Goal: Task Accomplishment & Management: Manage account settings

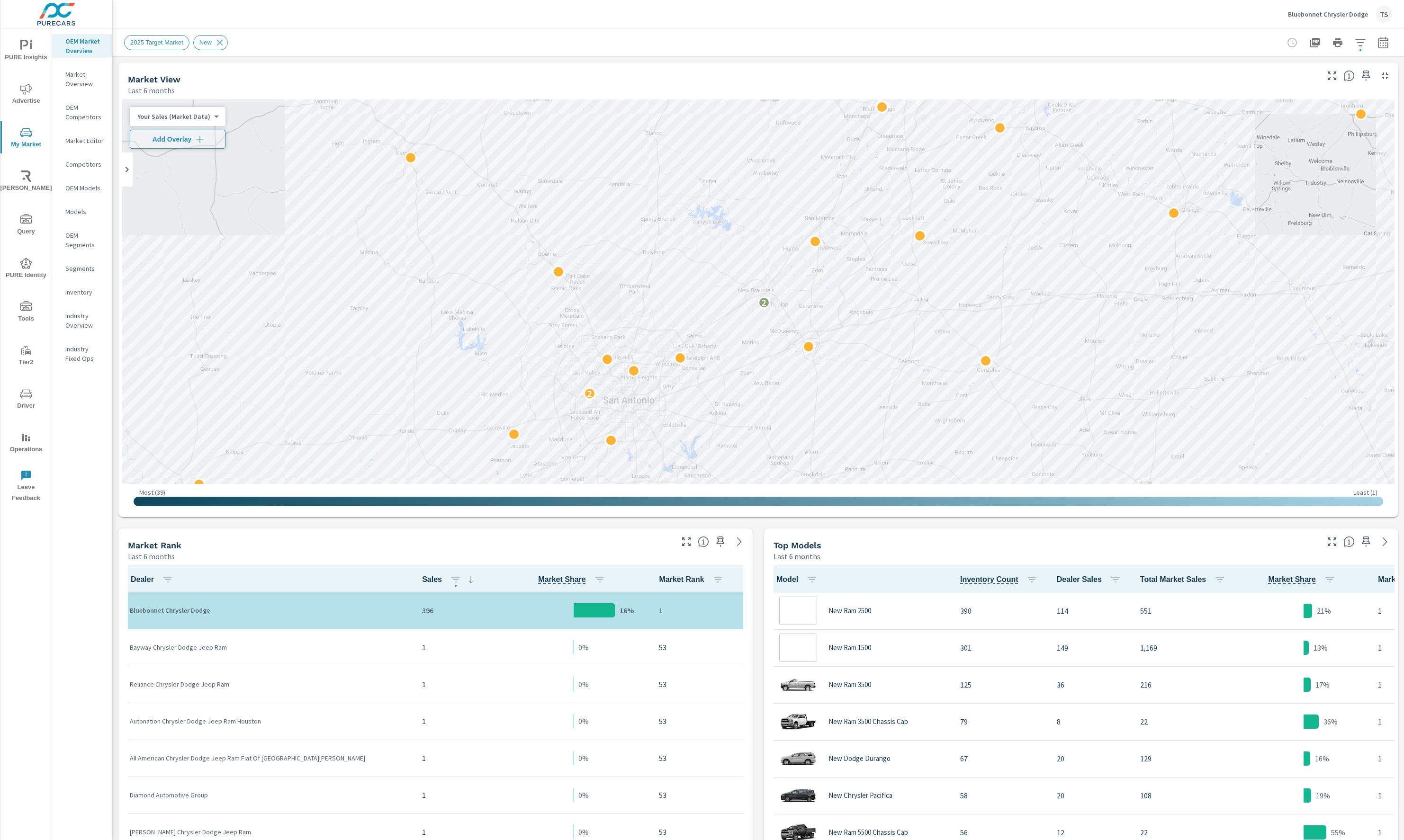
scroll to position [443, 0]
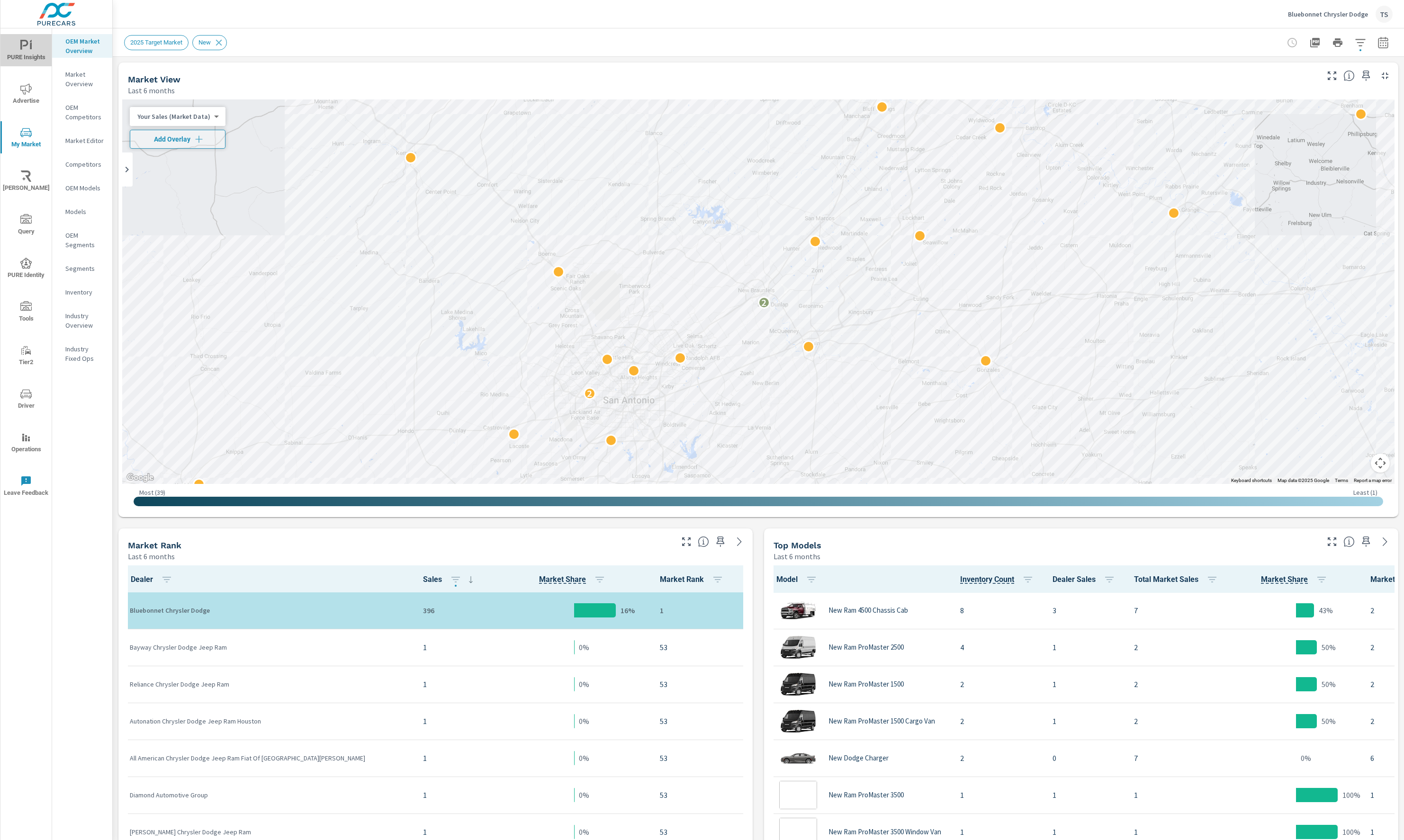
click at [38, 46] on span "PURE Insights" at bounding box center [26, 51] width 45 height 23
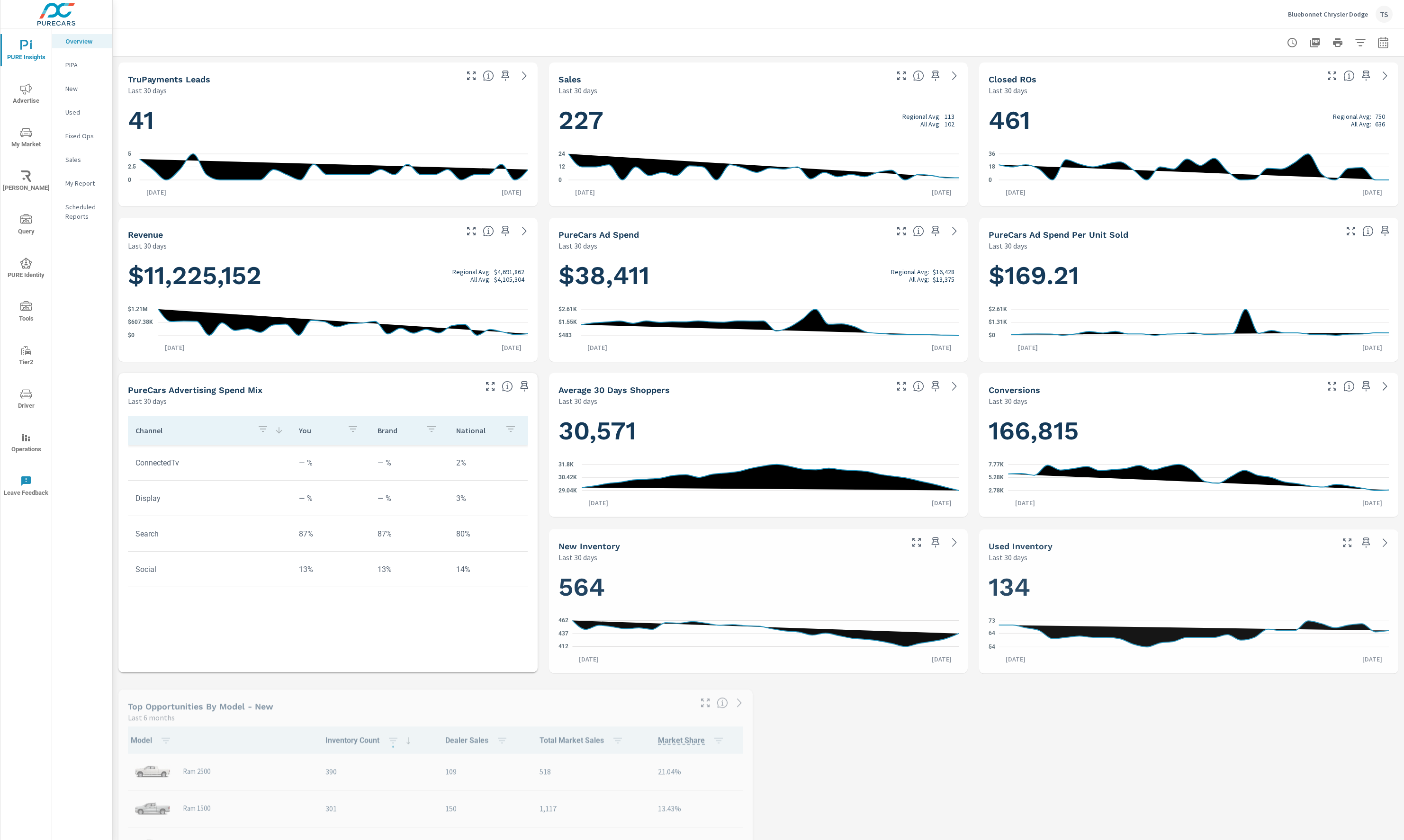
scroll to position [1, 0]
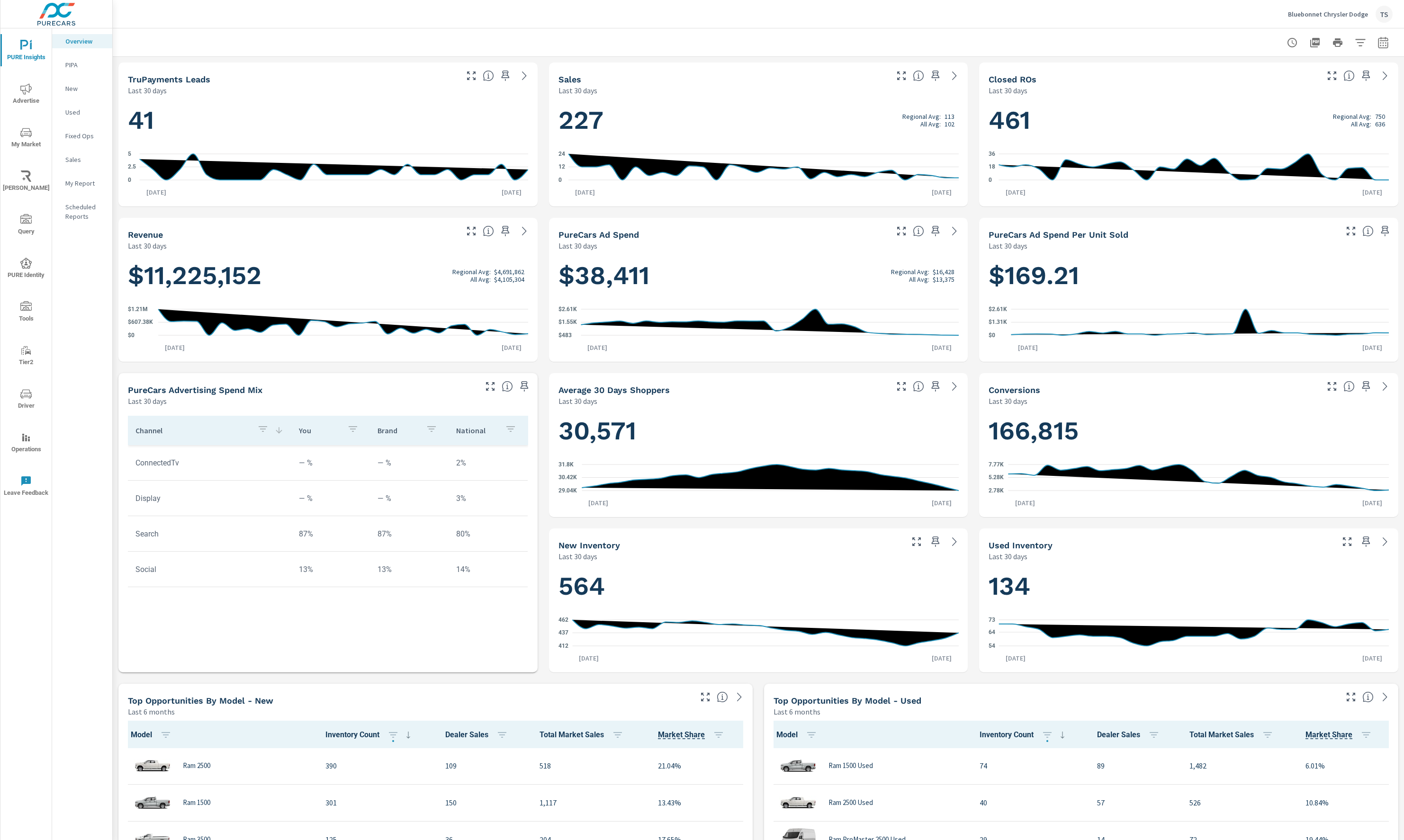
drag, startPoint x: 1127, startPoint y: 46, endPoint x: 930, endPoint y: 84, distance: 200.6
click at [1124, 49] on div at bounding box center [758, 42] width 1268 height 28
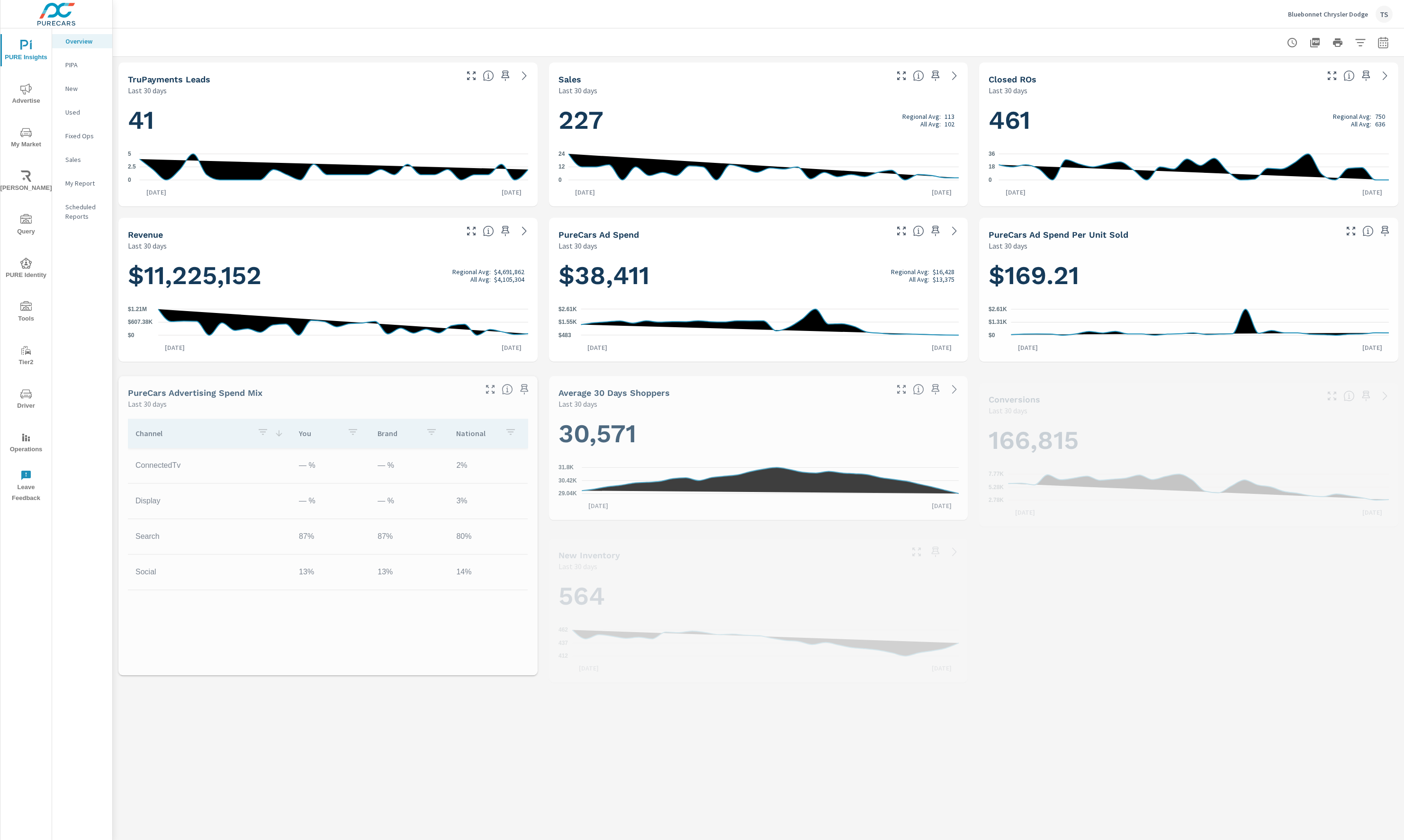
scroll to position [1, 0]
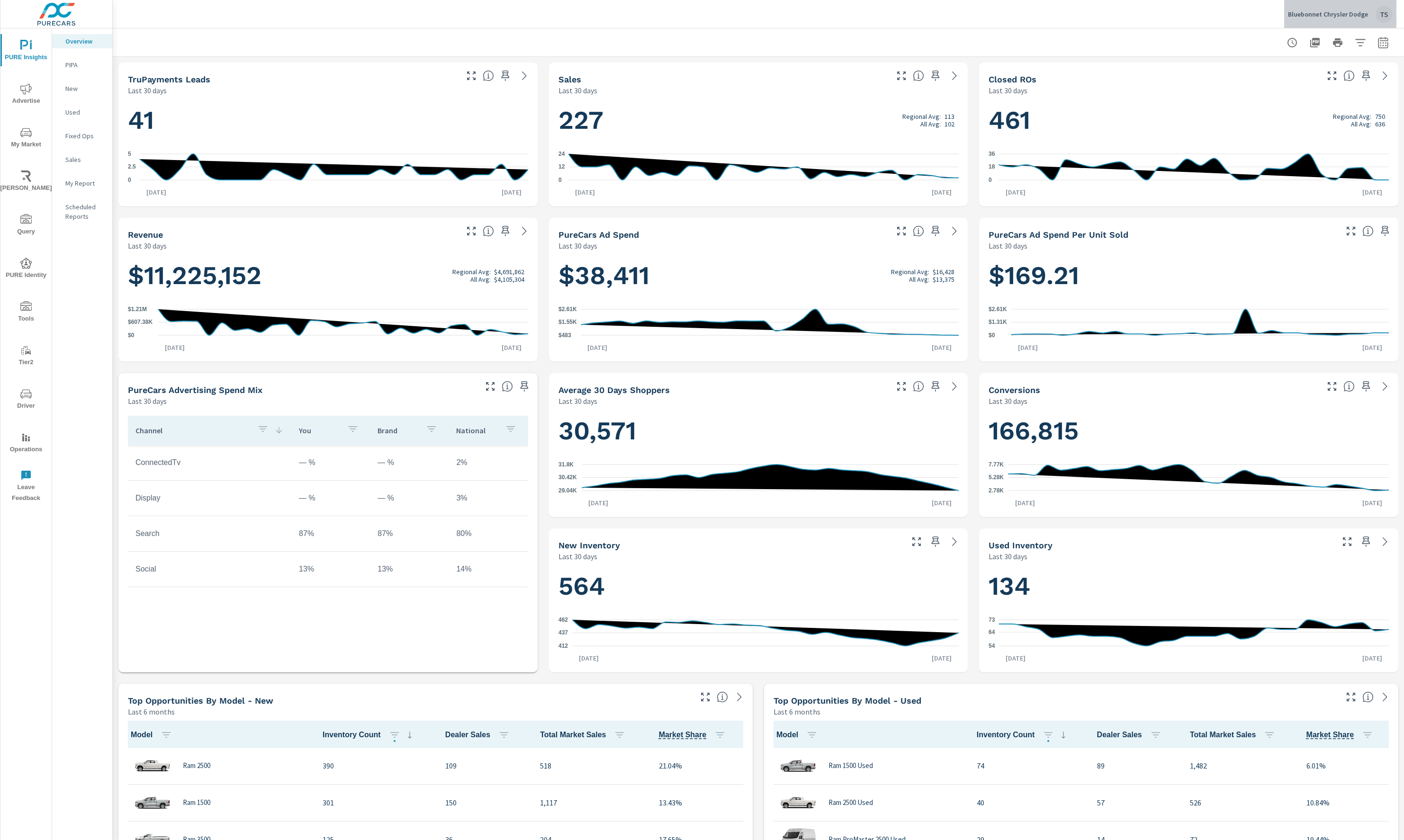
click at [1350, 8] on div "Bluebonnet Chrysler Dodge TS" at bounding box center [1340, 14] width 105 height 17
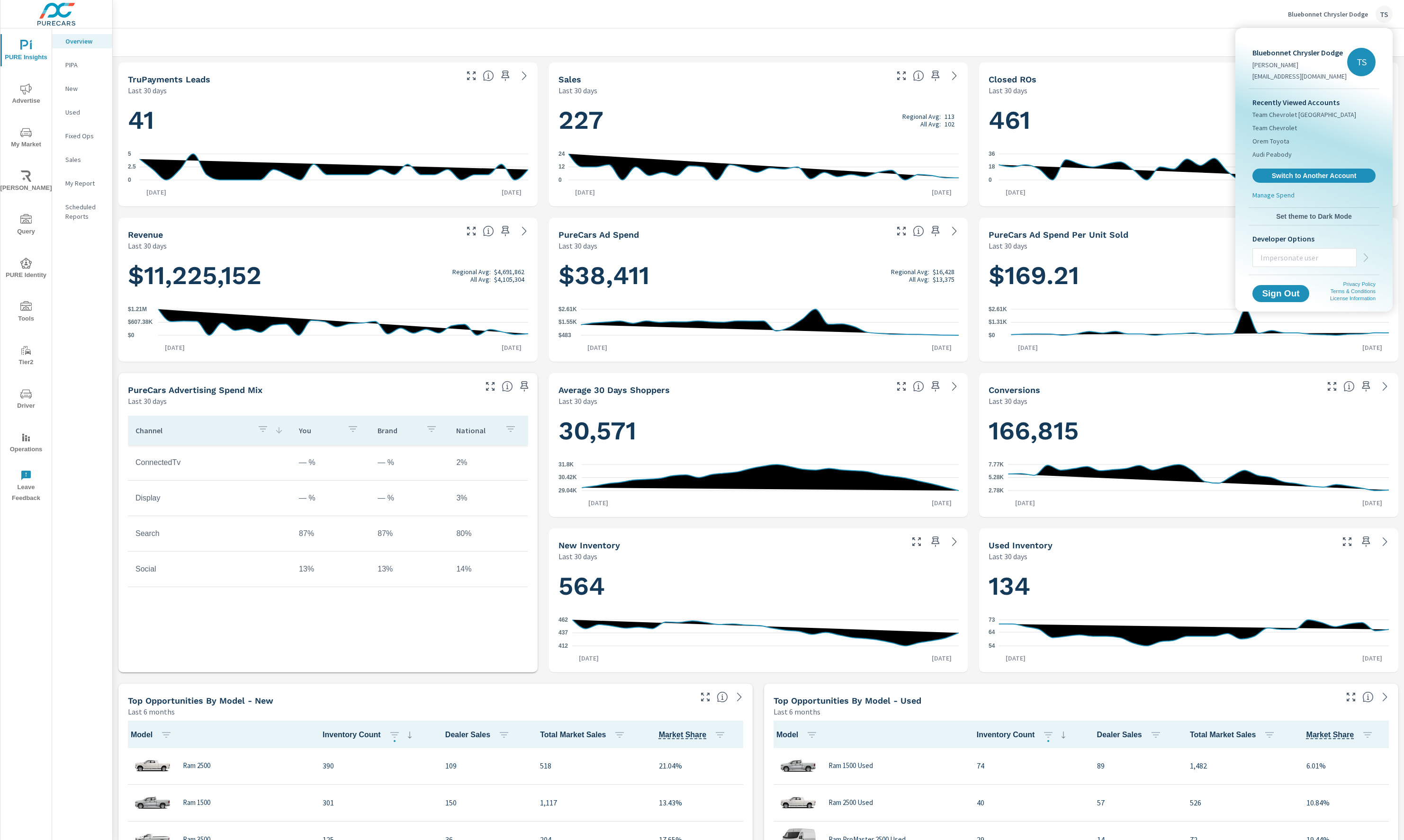
click at [704, 177] on div at bounding box center [702, 420] width 1404 height 840
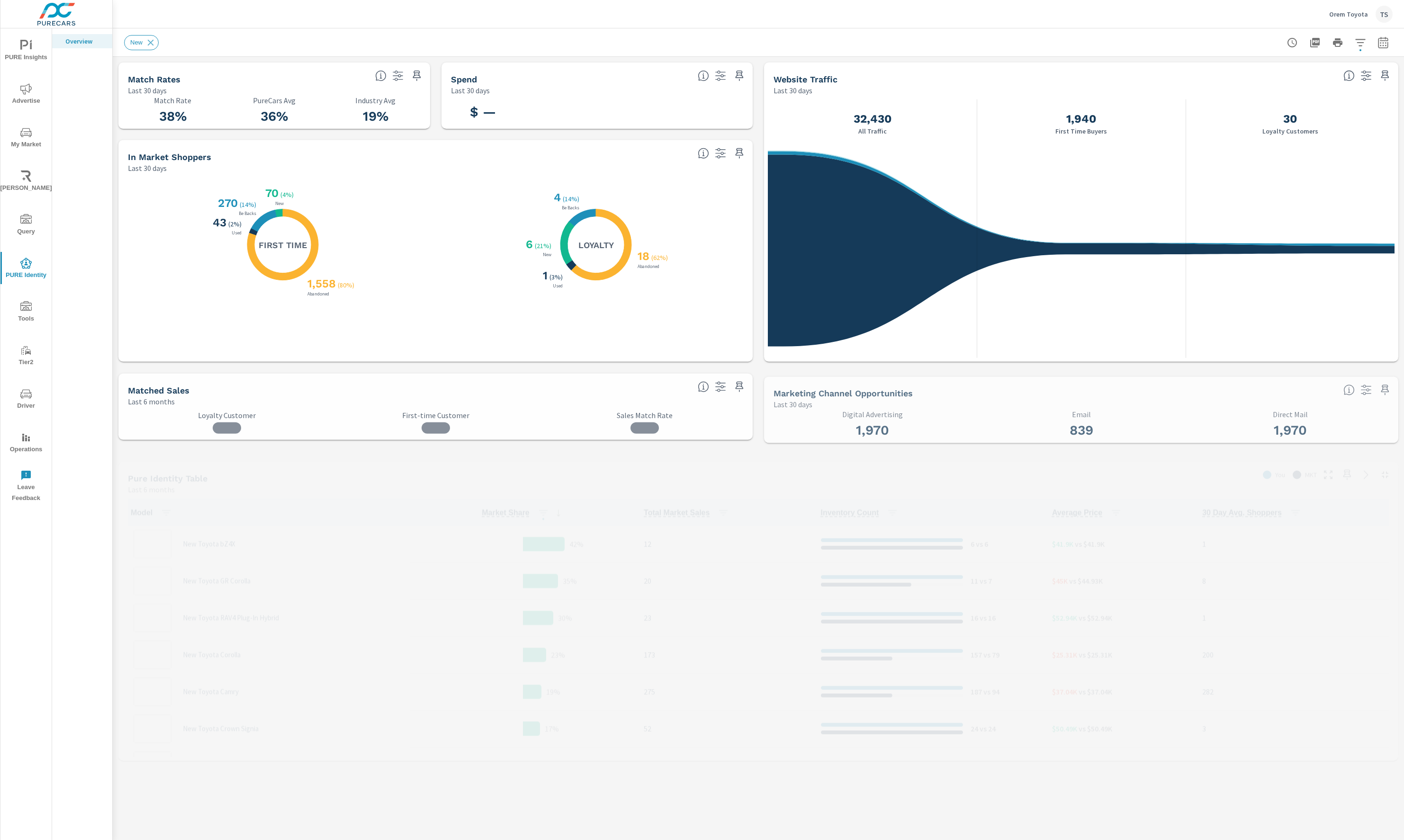
scroll to position [1, 0]
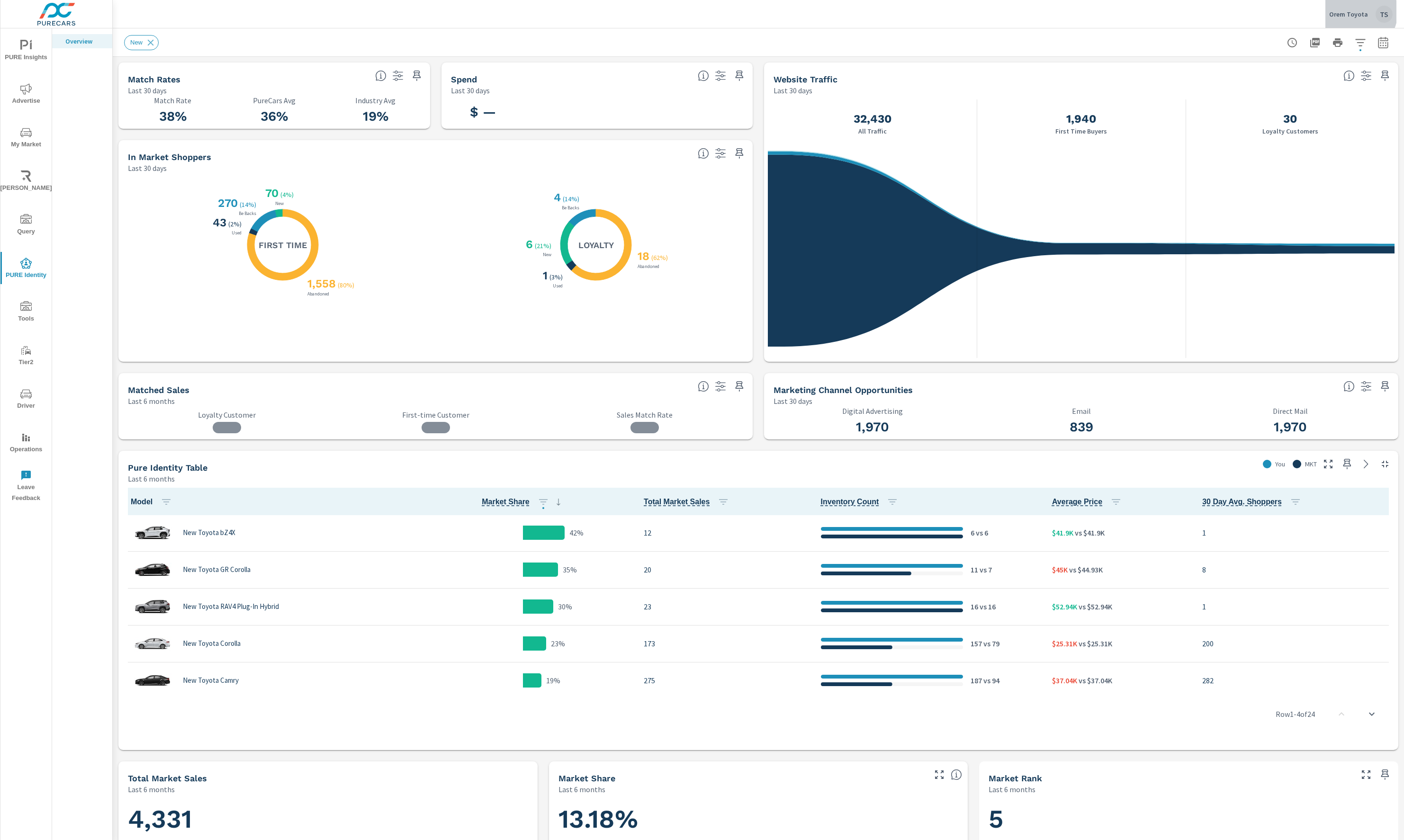
click at [1357, 12] on p "Orem Toyota" at bounding box center [1348, 14] width 39 height 9
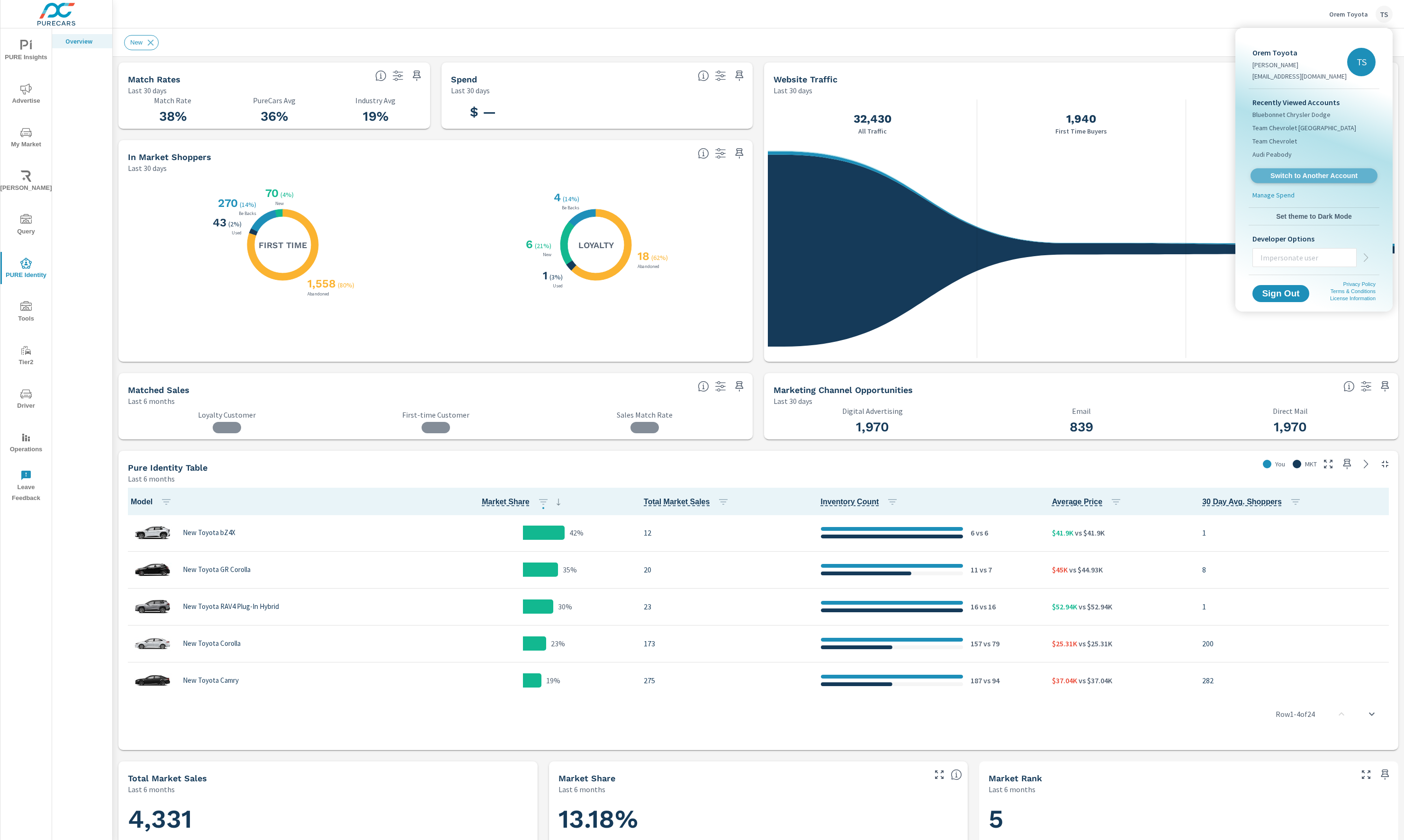
click at [1290, 179] on span "Switch to Another Account" at bounding box center [1314, 176] width 116 height 9
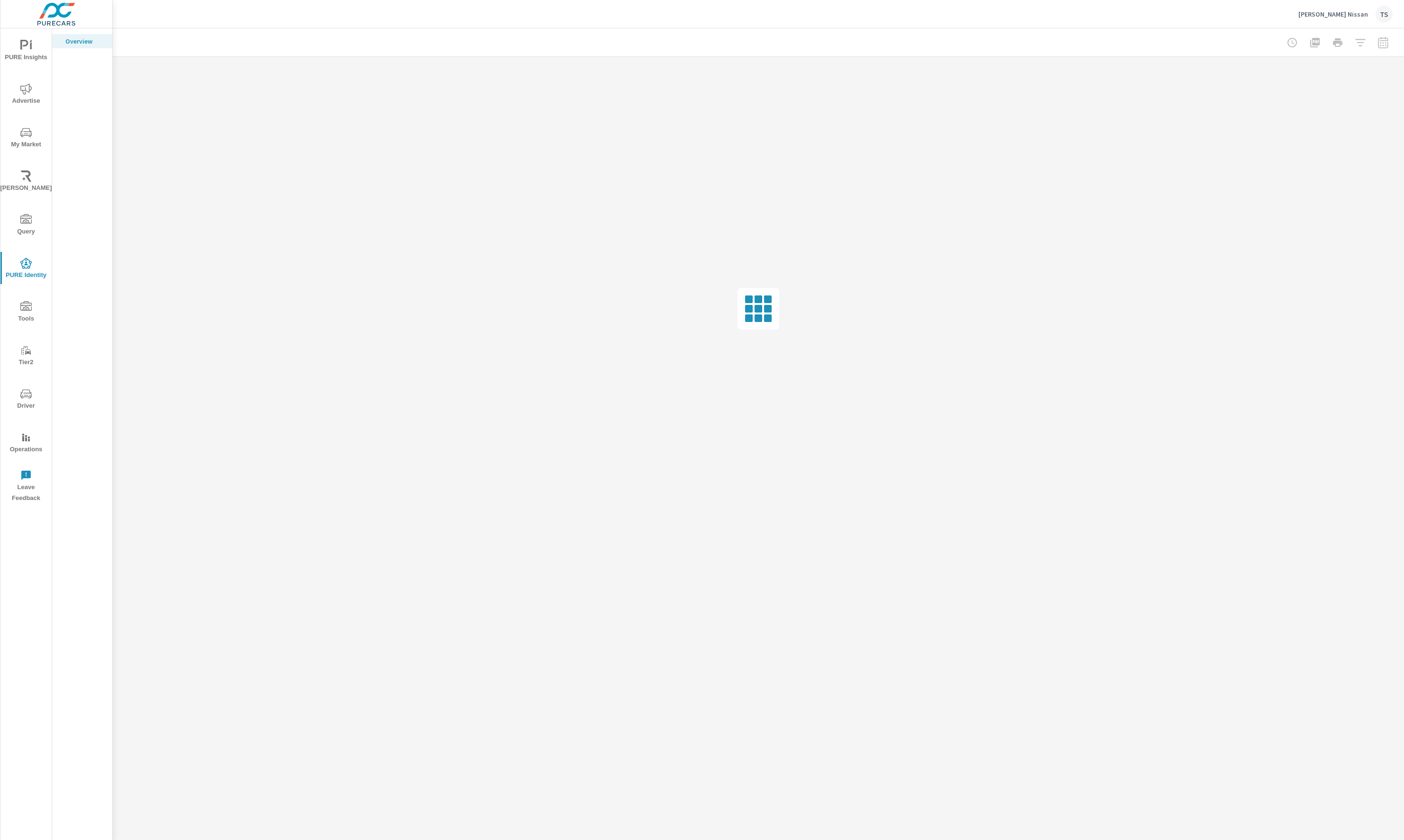
click at [17, 60] on span "PURE Insights" at bounding box center [26, 51] width 45 height 23
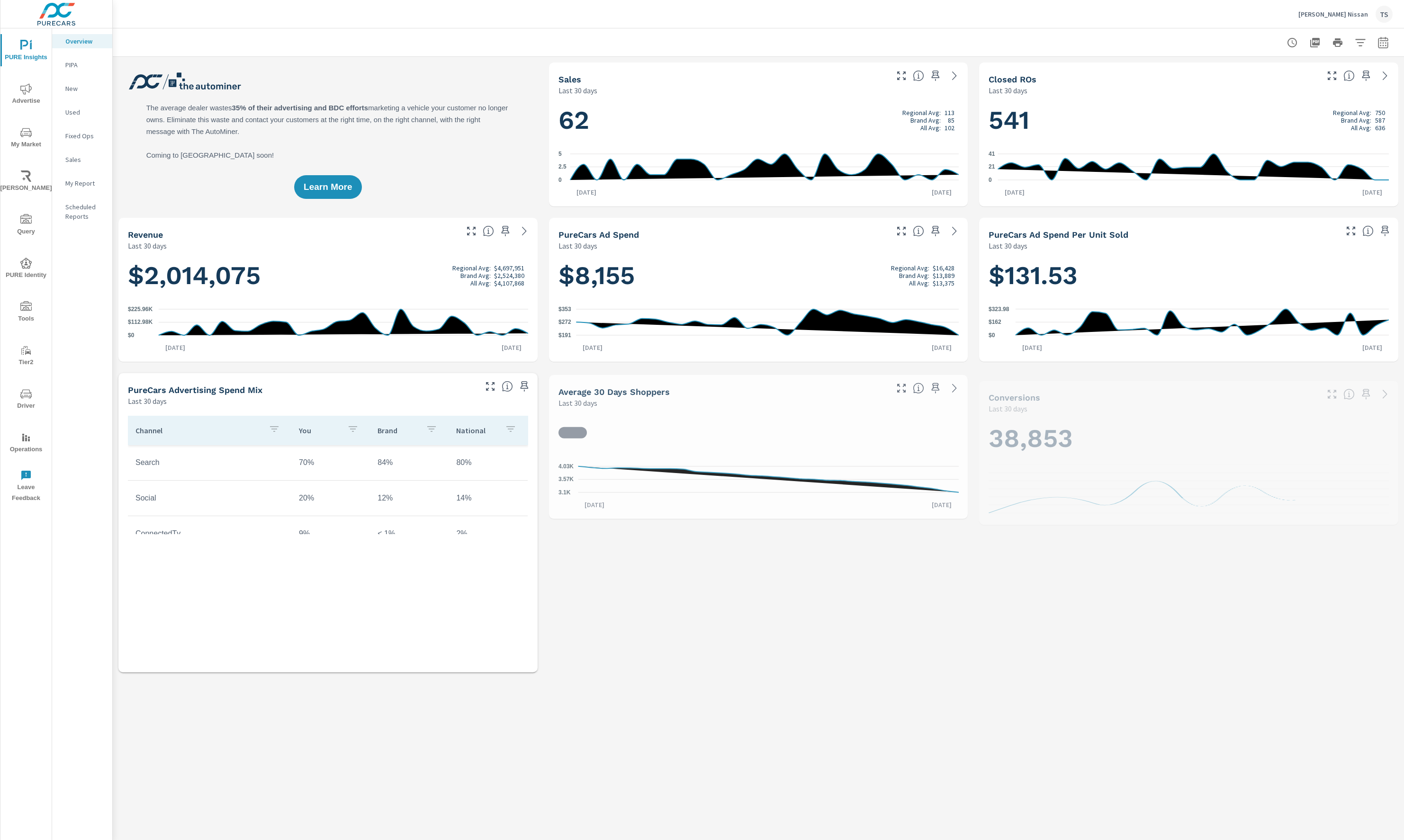
scroll to position [1, 0]
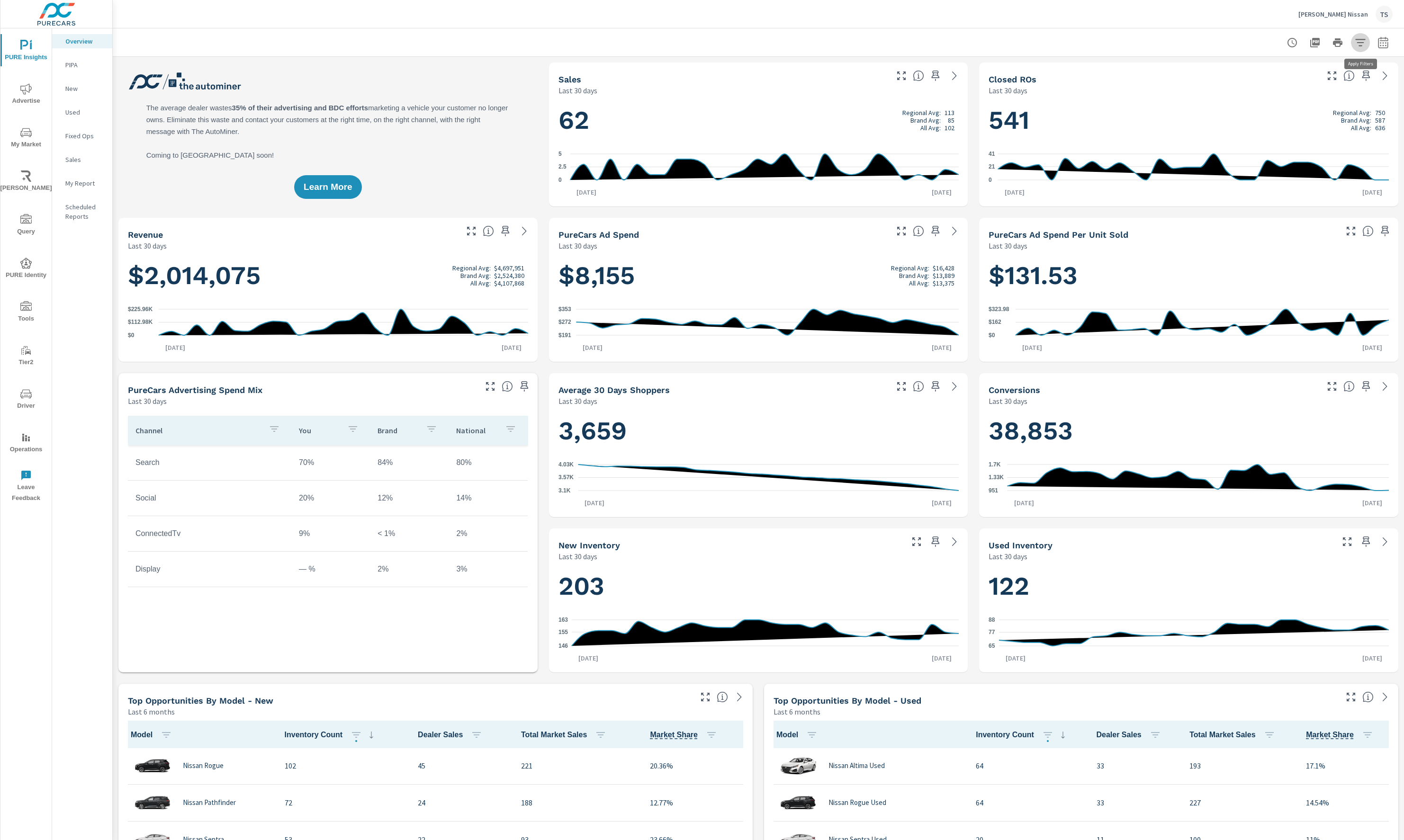
click at [1361, 41] on icon "button" at bounding box center [1360, 42] width 10 height 7
click at [1328, 70] on li "Condition" at bounding box center [1298, 68] width 144 height 23
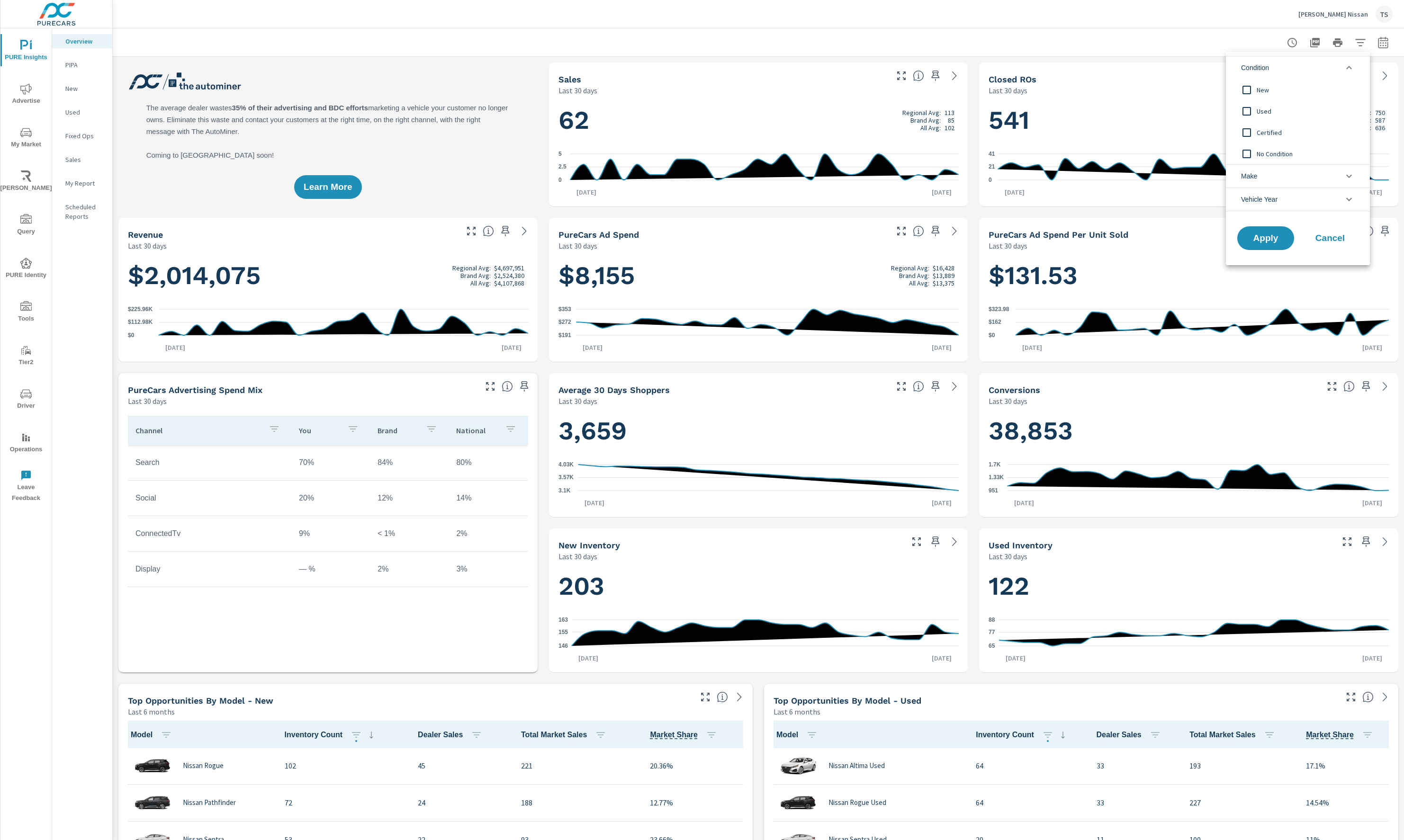
drag, startPoint x: 1293, startPoint y: 176, endPoint x: 1293, endPoint y: 184, distance: 8.0
click at [1293, 179] on li "Make" at bounding box center [1298, 176] width 144 height 23
click at [1306, 315] on li "Vehicle Year" at bounding box center [1298, 316] width 144 height 23
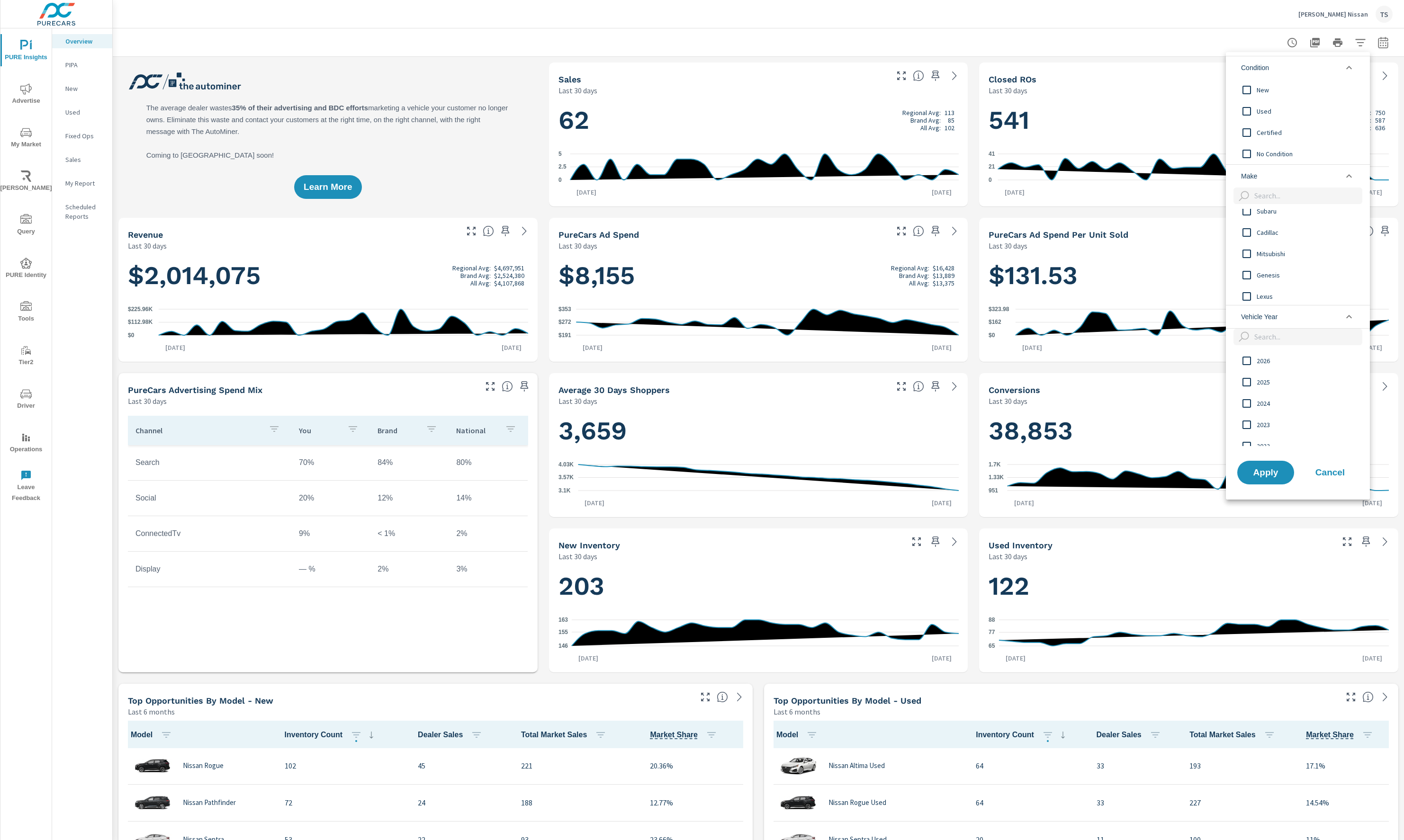
scroll to position [501, 0]
click at [355, 63] on div at bounding box center [702, 420] width 1404 height 840
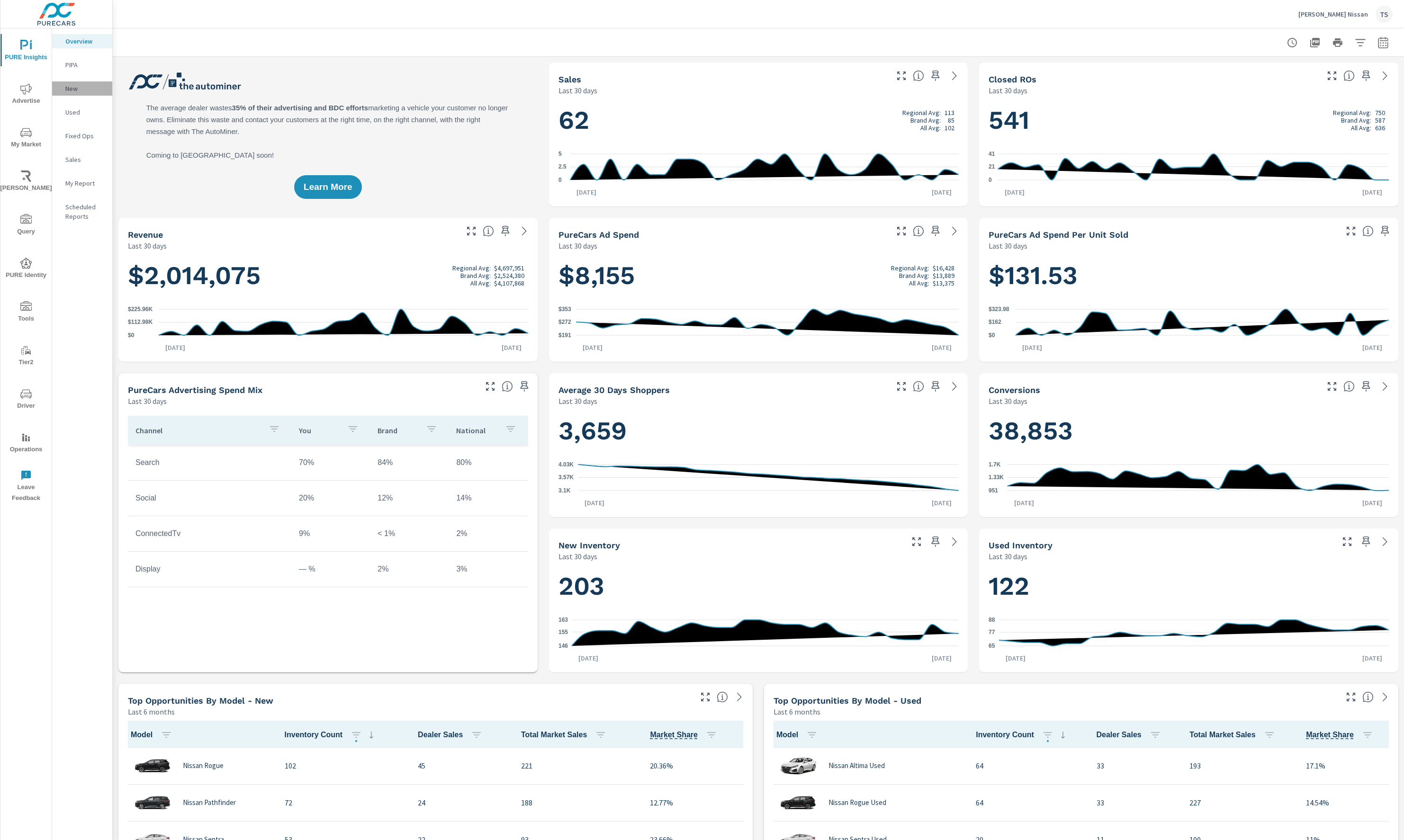
click at [78, 89] on p "New" at bounding box center [85, 88] width 39 height 9
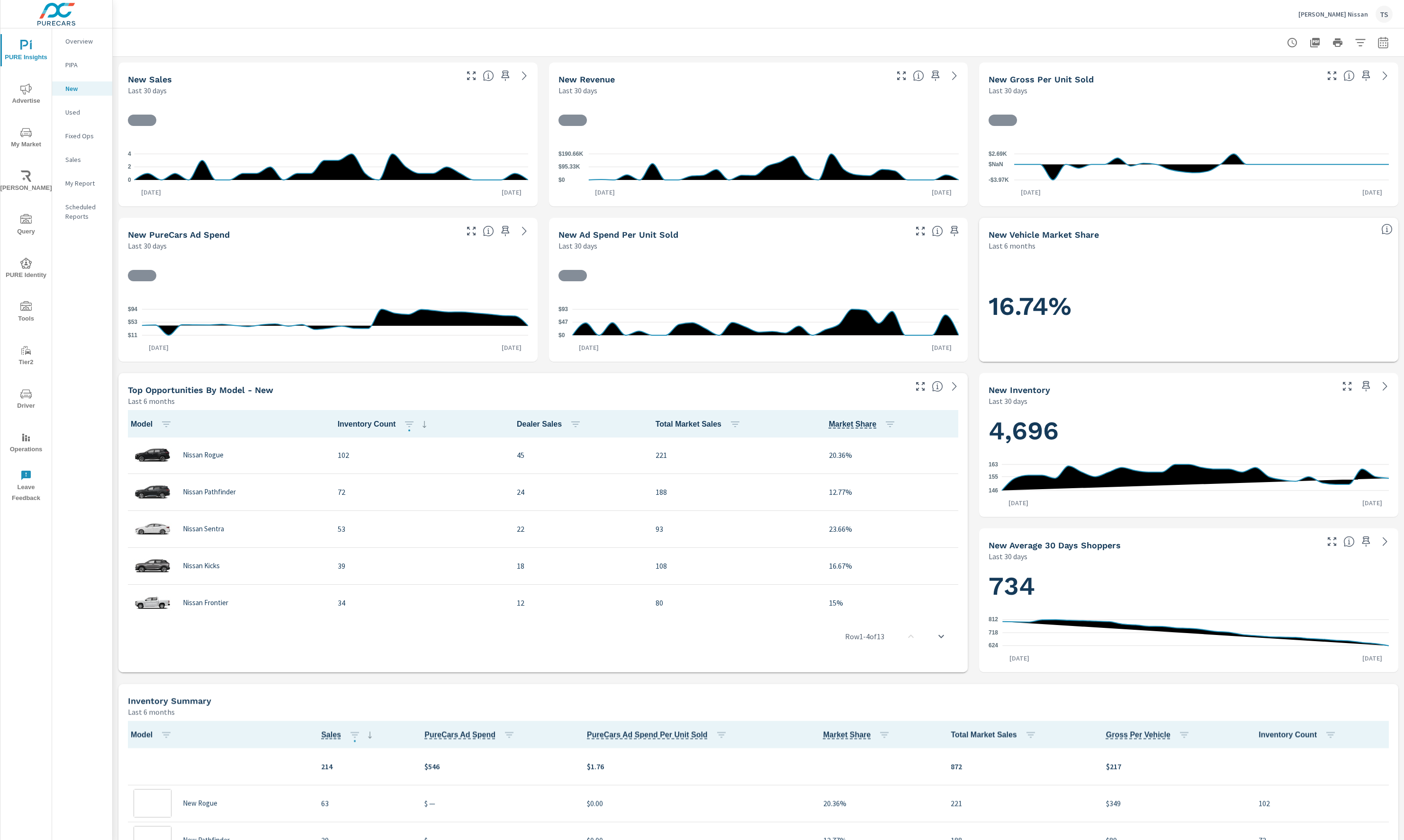
scroll to position [1, 0]
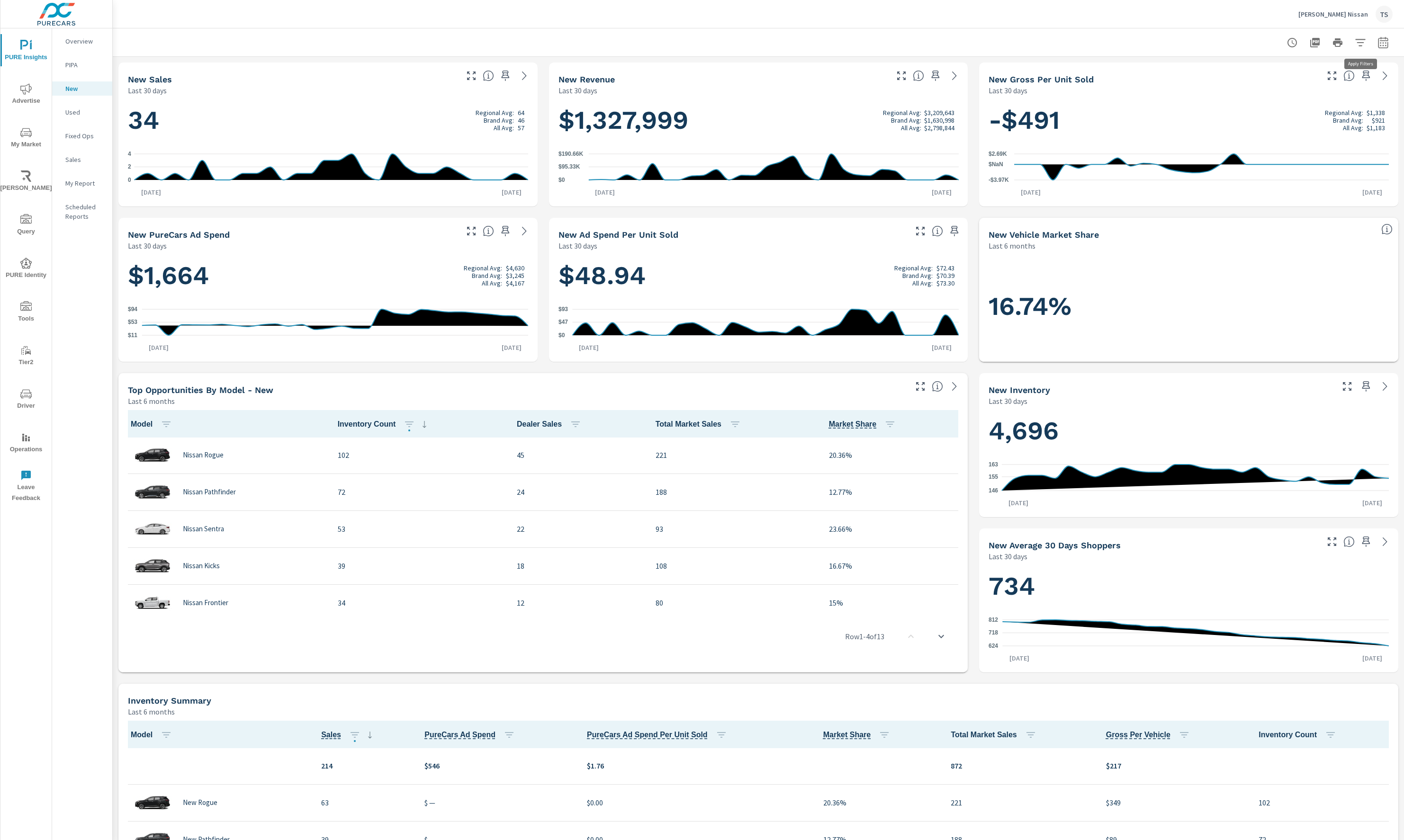
click at [1366, 48] on button "button" at bounding box center [1360, 42] width 19 height 19
drag, startPoint x: 1291, startPoint y: 206, endPoint x: 1289, endPoint y: 215, distance: 9.2
click at [1291, 206] on li "Is Fleet" at bounding box center [1298, 206] width 144 height 23
click at [1273, 230] on span "False" at bounding box center [1309, 229] width 104 height 11
click at [1256, 267] on span "Apply" at bounding box center [1266, 267] width 39 height 9
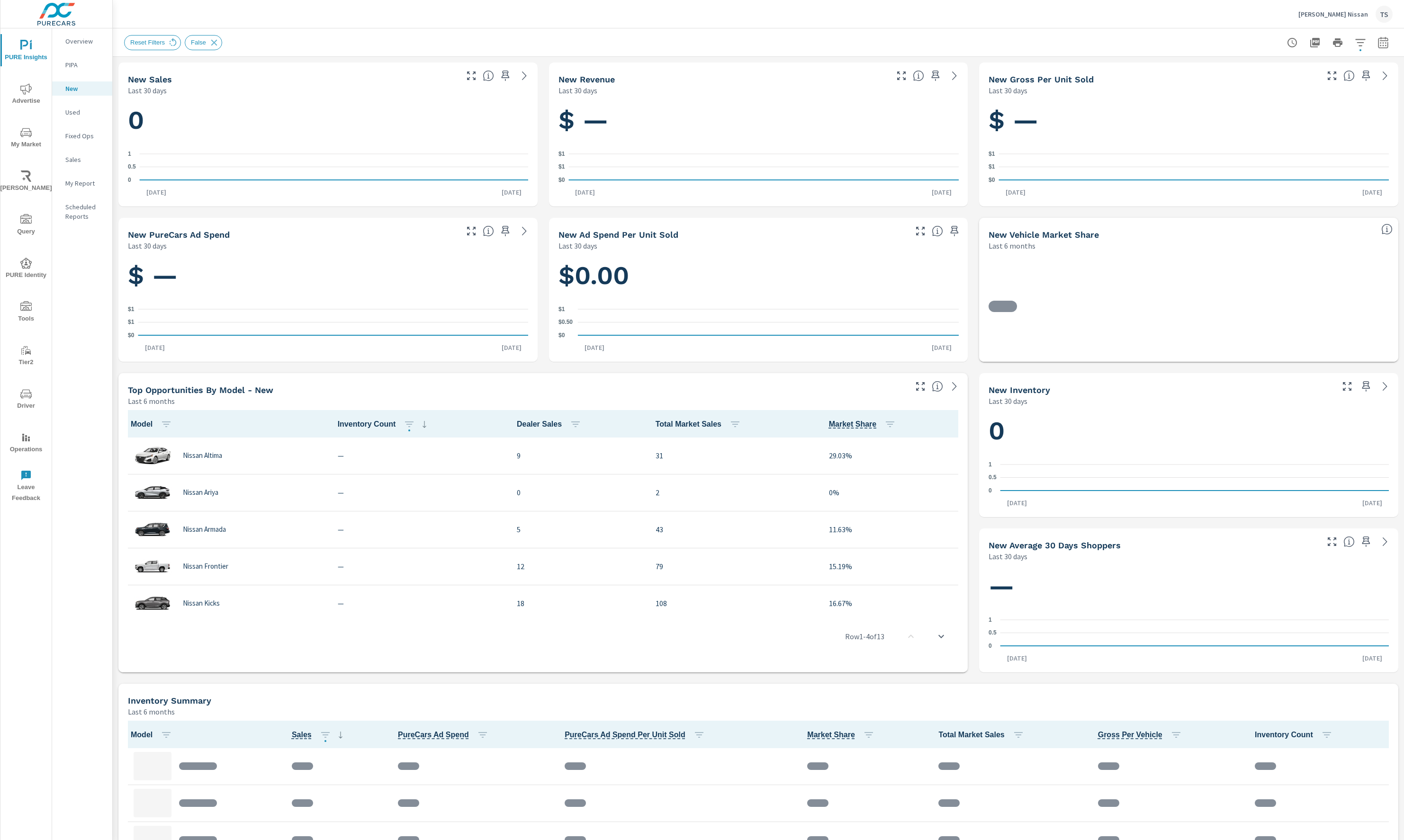
scroll to position [1, 0]
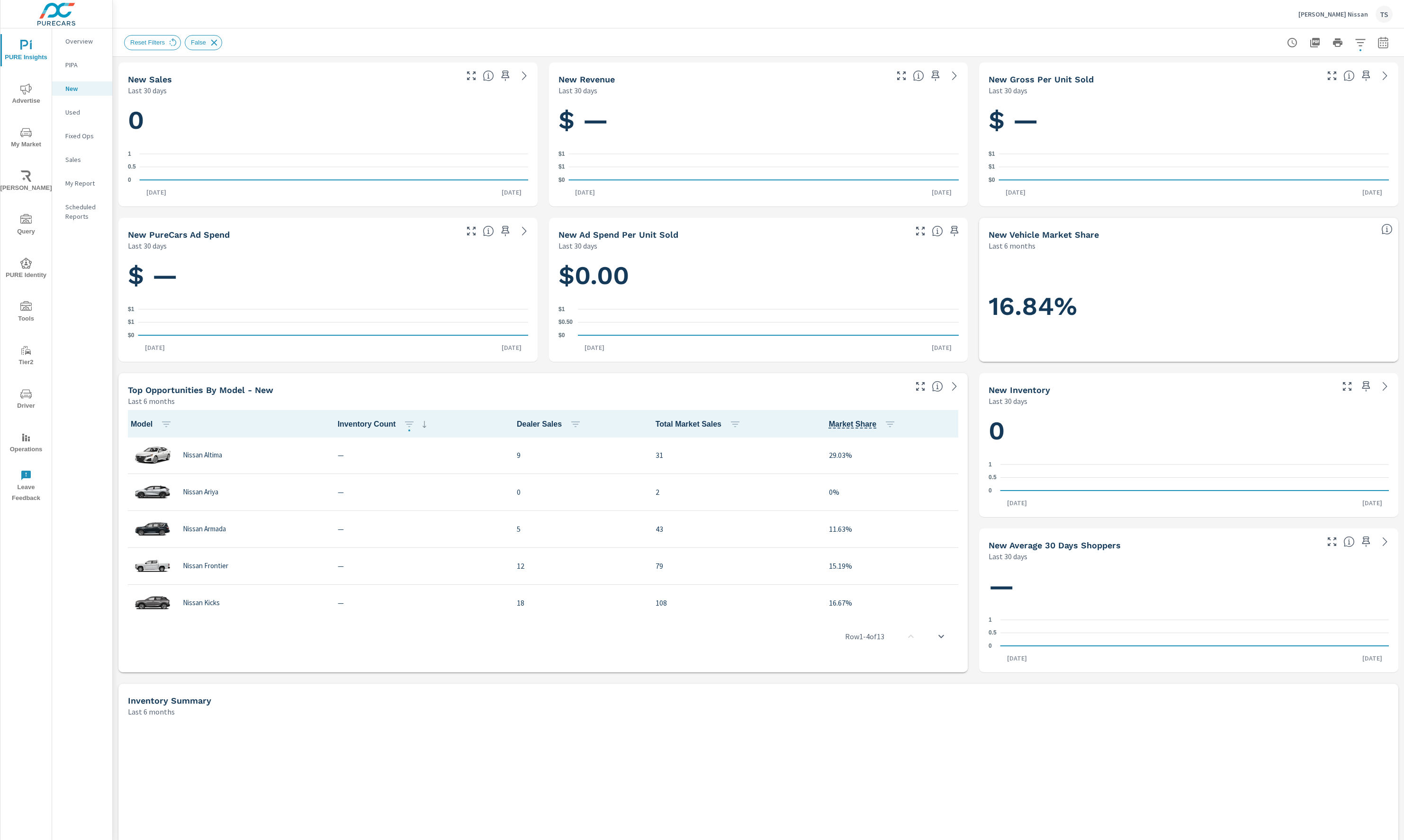
click at [218, 42] on icon at bounding box center [214, 42] width 10 height 10
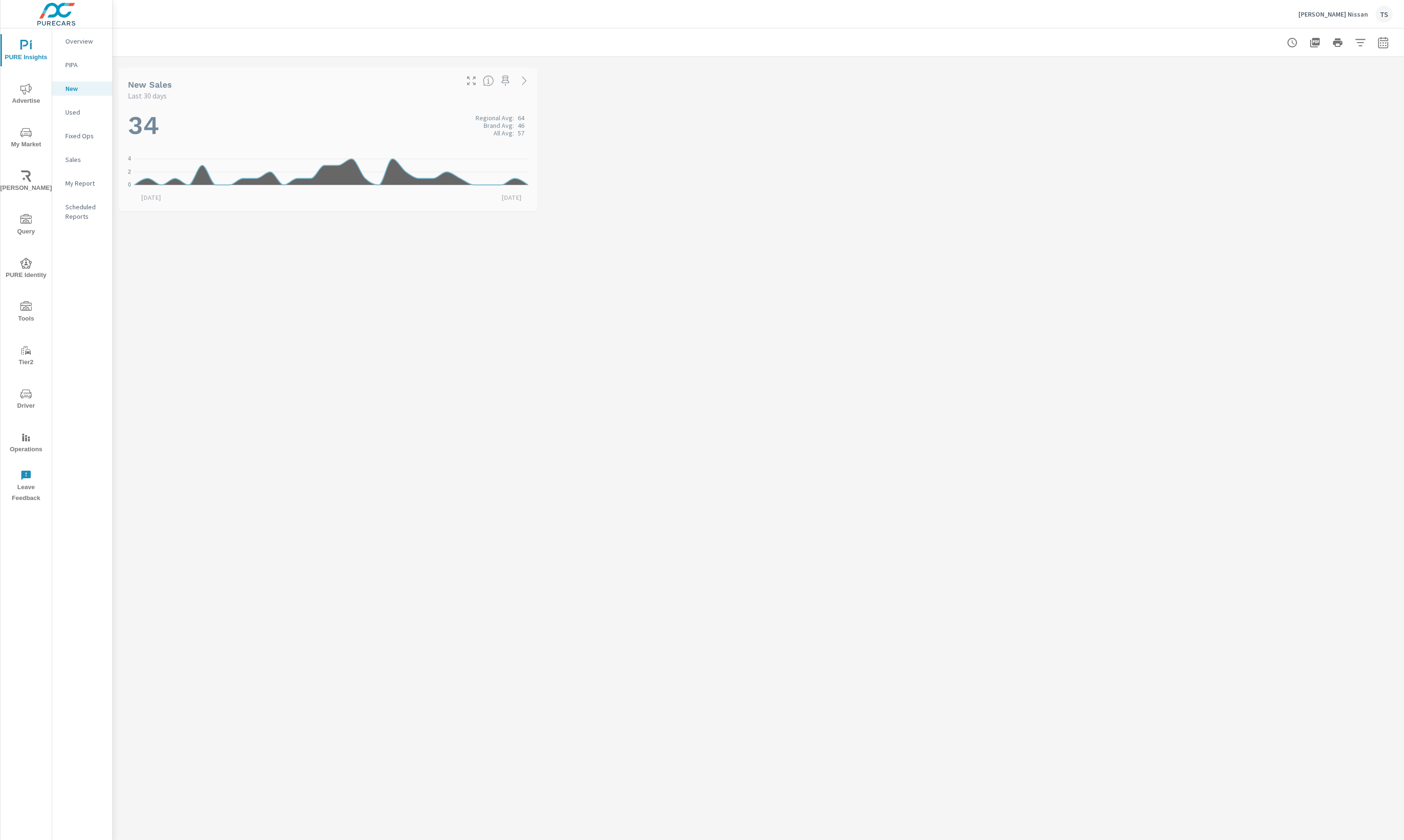
scroll to position [1, 0]
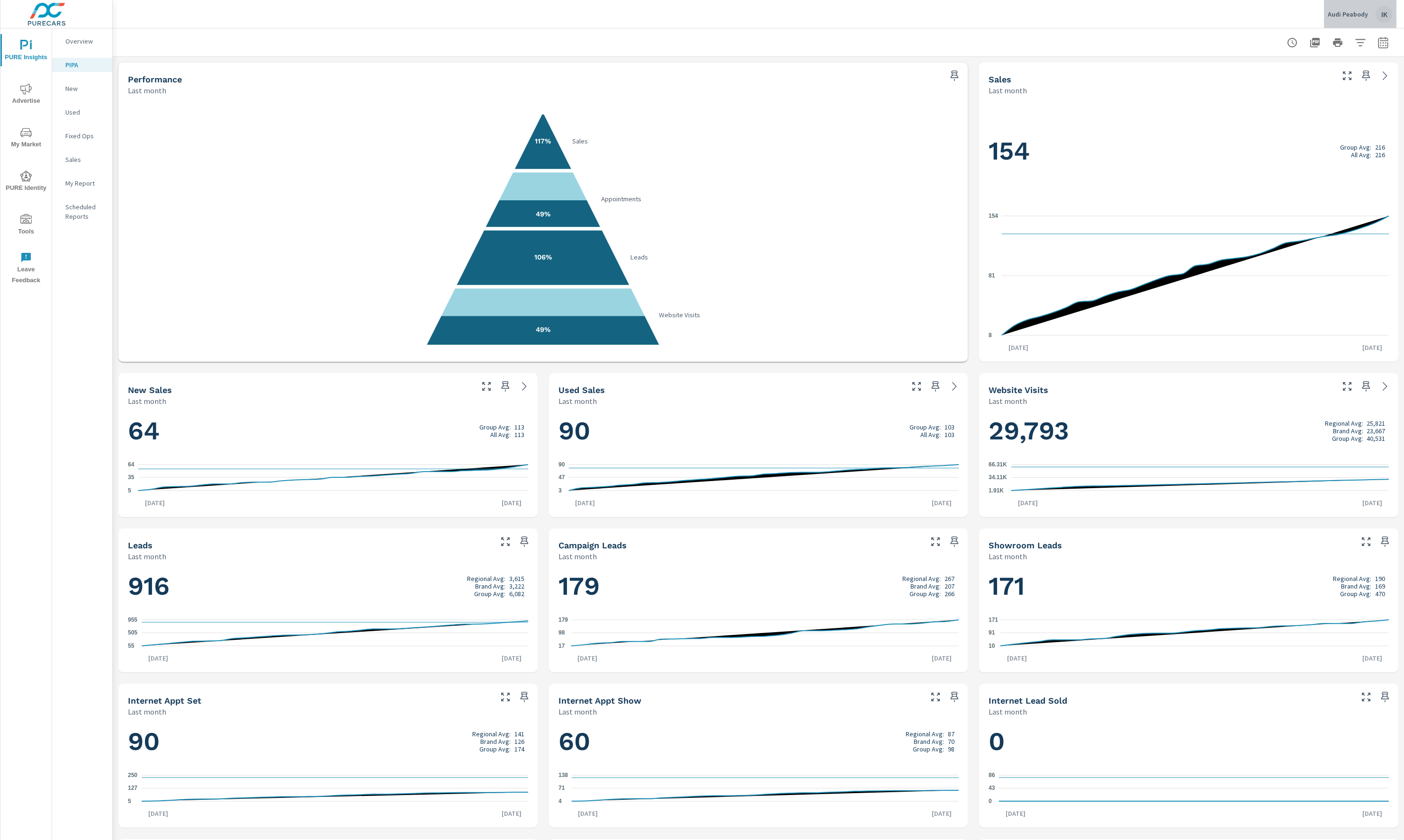
click at [1377, 14] on div "IK" at bounding box center [1384, 14] width 17 height 17
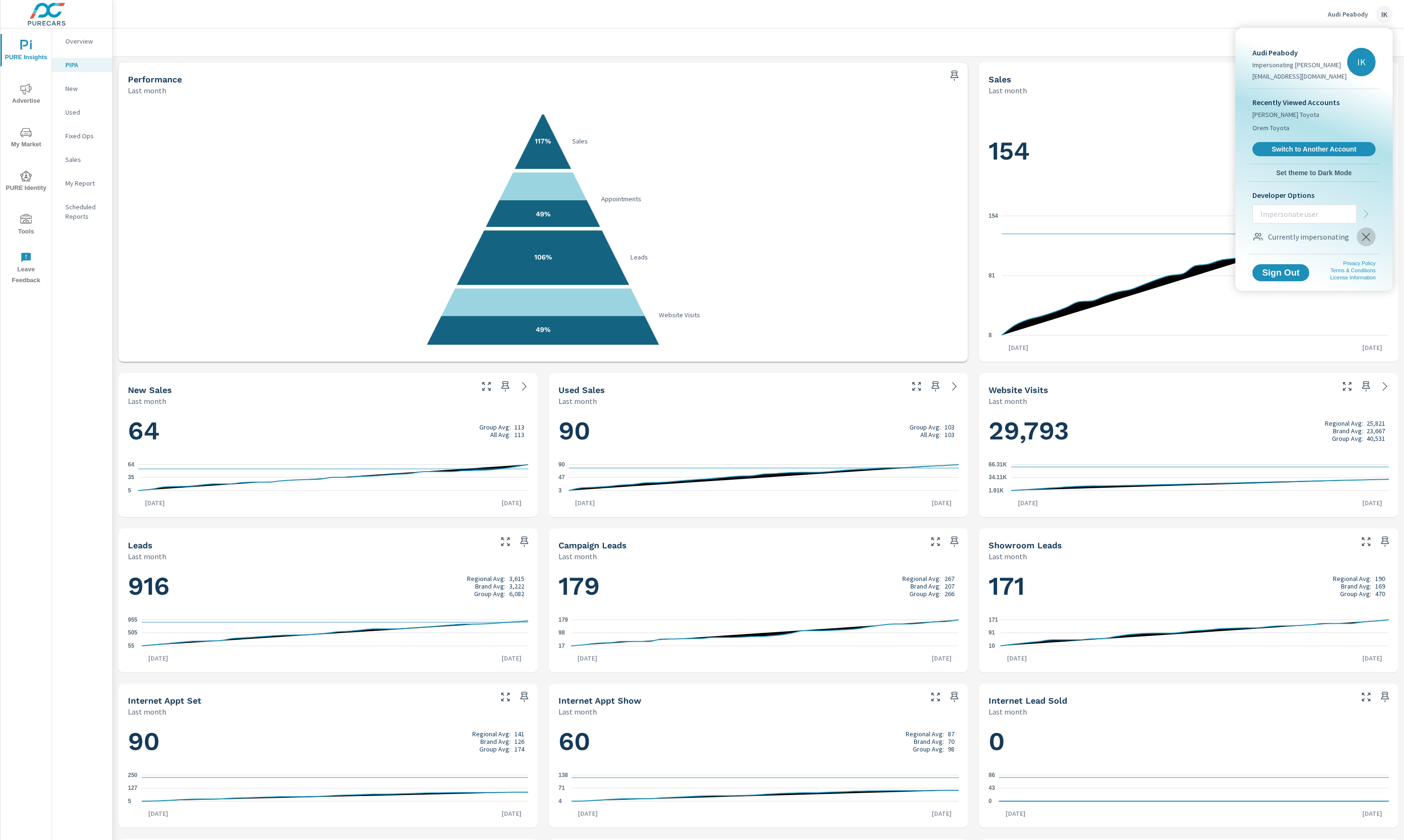
click at [1364, 235] on icon "button" at bounding box center [1366, 237] width 8 height 8
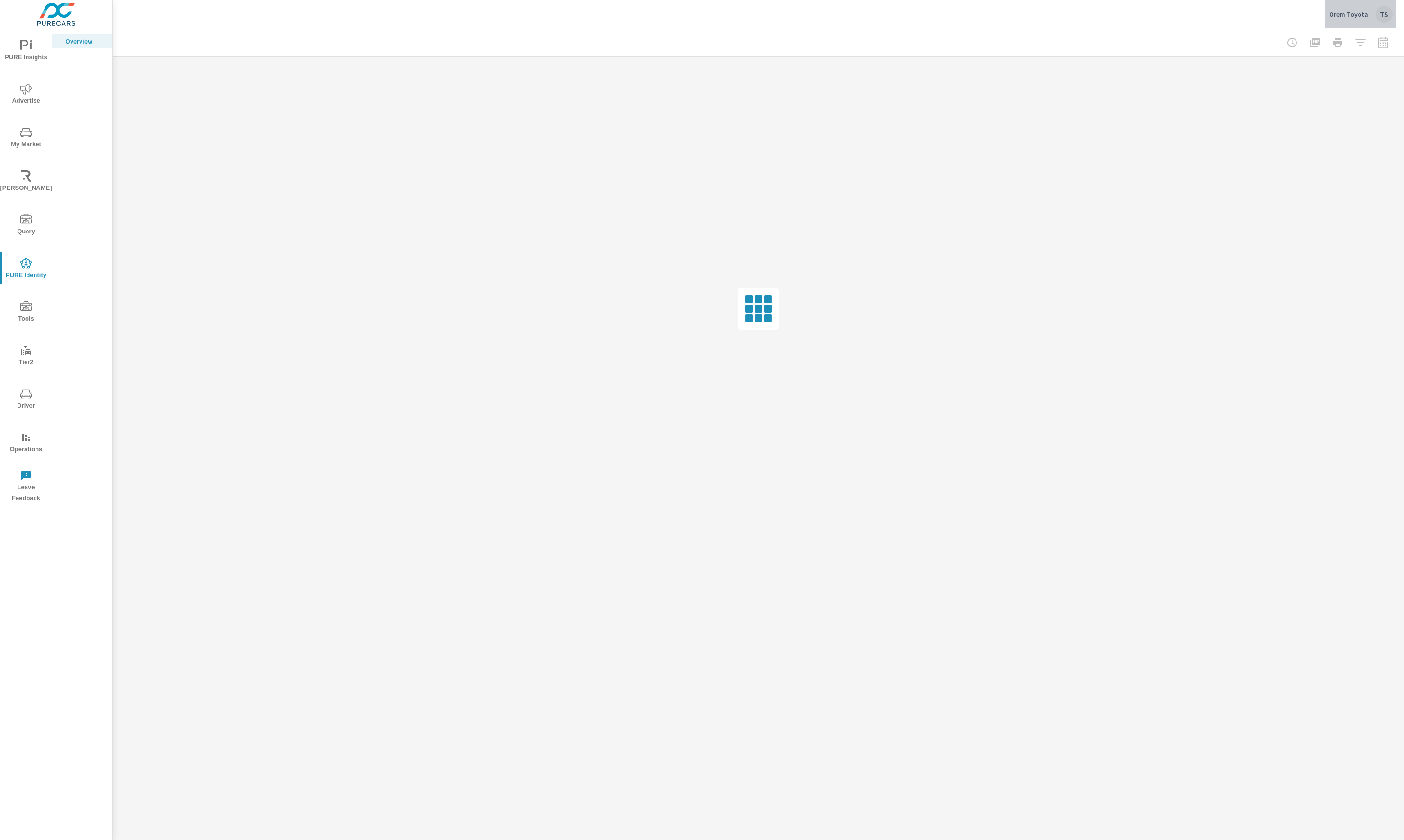
click at [1387, 18] on div "TS" at bounding box center [1384, 14] width 17 height 17
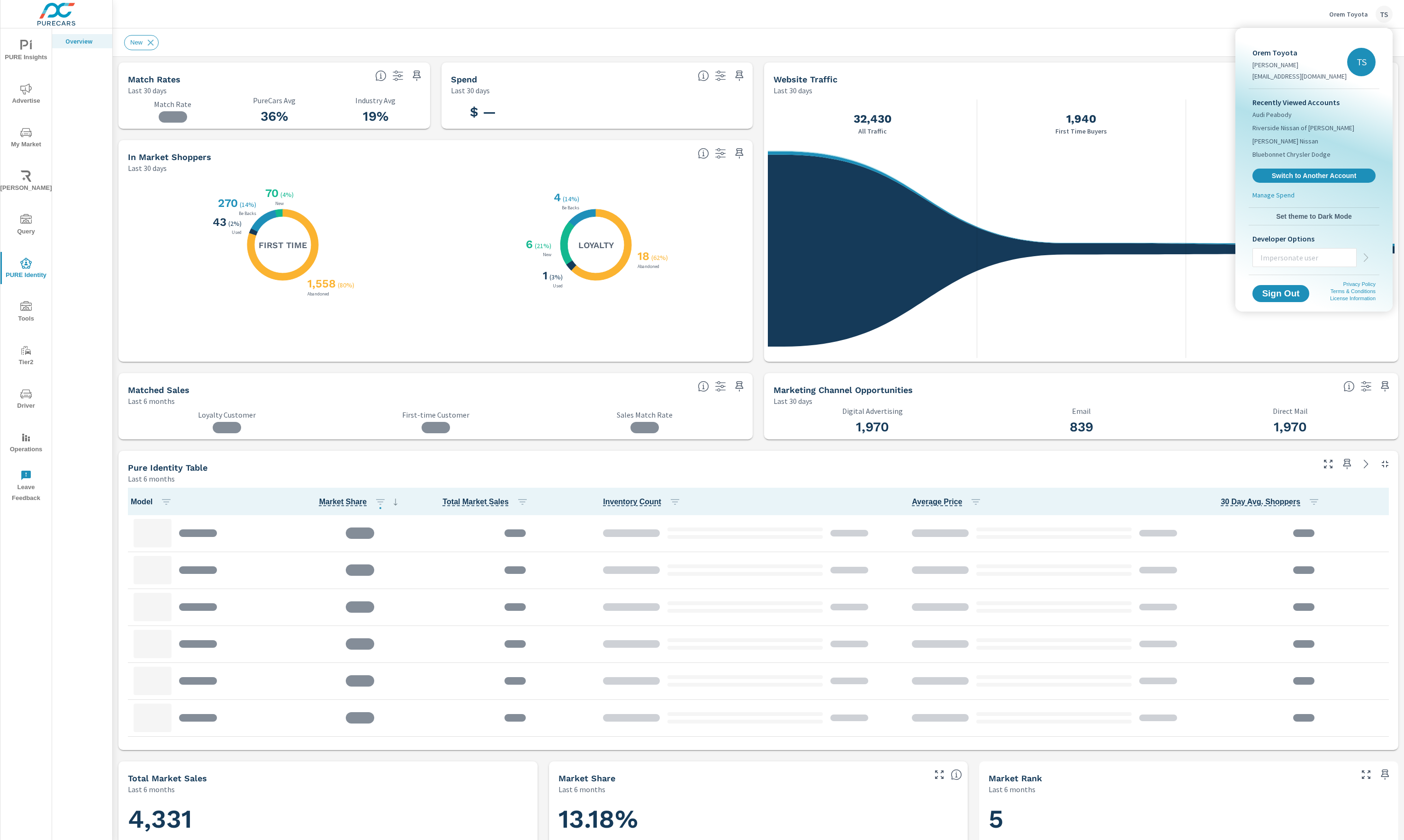
click at [1315, 249] on input "text" at bounding box center [1304, 257] width 103 height 25
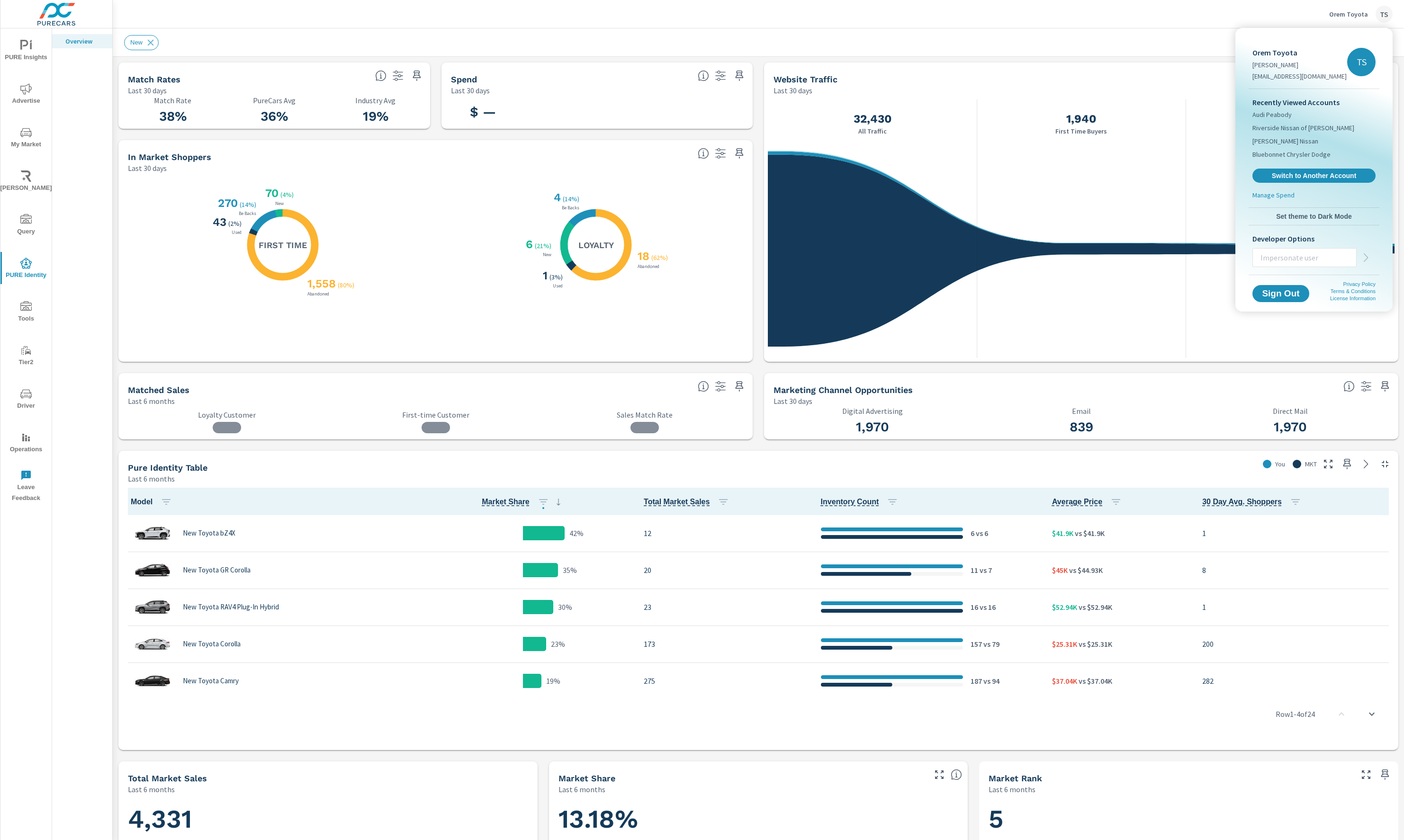
scroll to position [1, 0]
paste input "stephanieskinner@purecars.com"
type input "stephanieskinner@purecars.com"
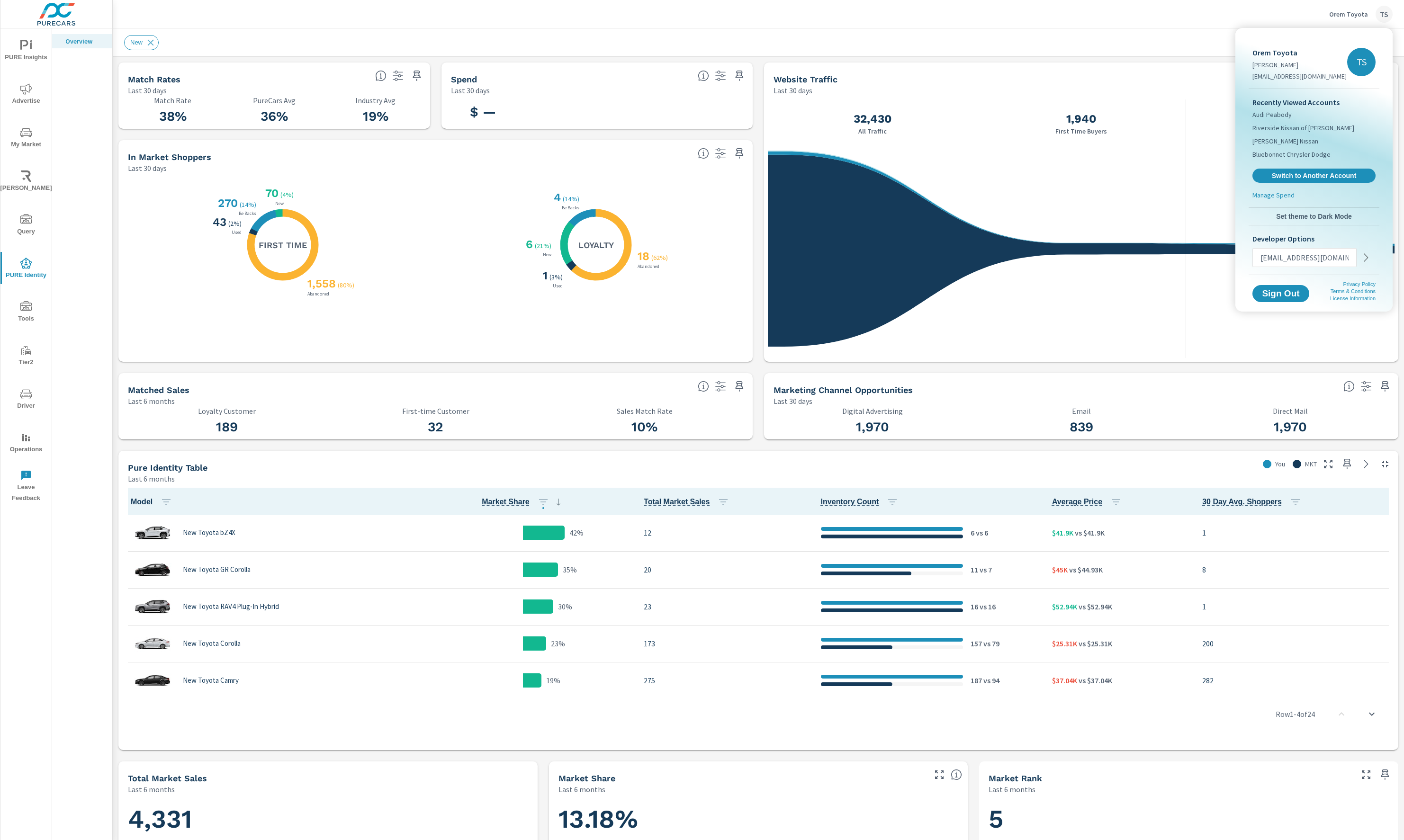
drag, startPoint x: 1377, startPoint y: 258, endPoint x: 1367, endPoint y: 259, distance: 10.0
click at [1374, 259] on div "Developer Options stephanieskinner@purecars.com" at bounding box center [1314, 250] width 131 height 49
click at [1366, 259] on icon "button" at bounding box center [1366, 258] width 4 height 9
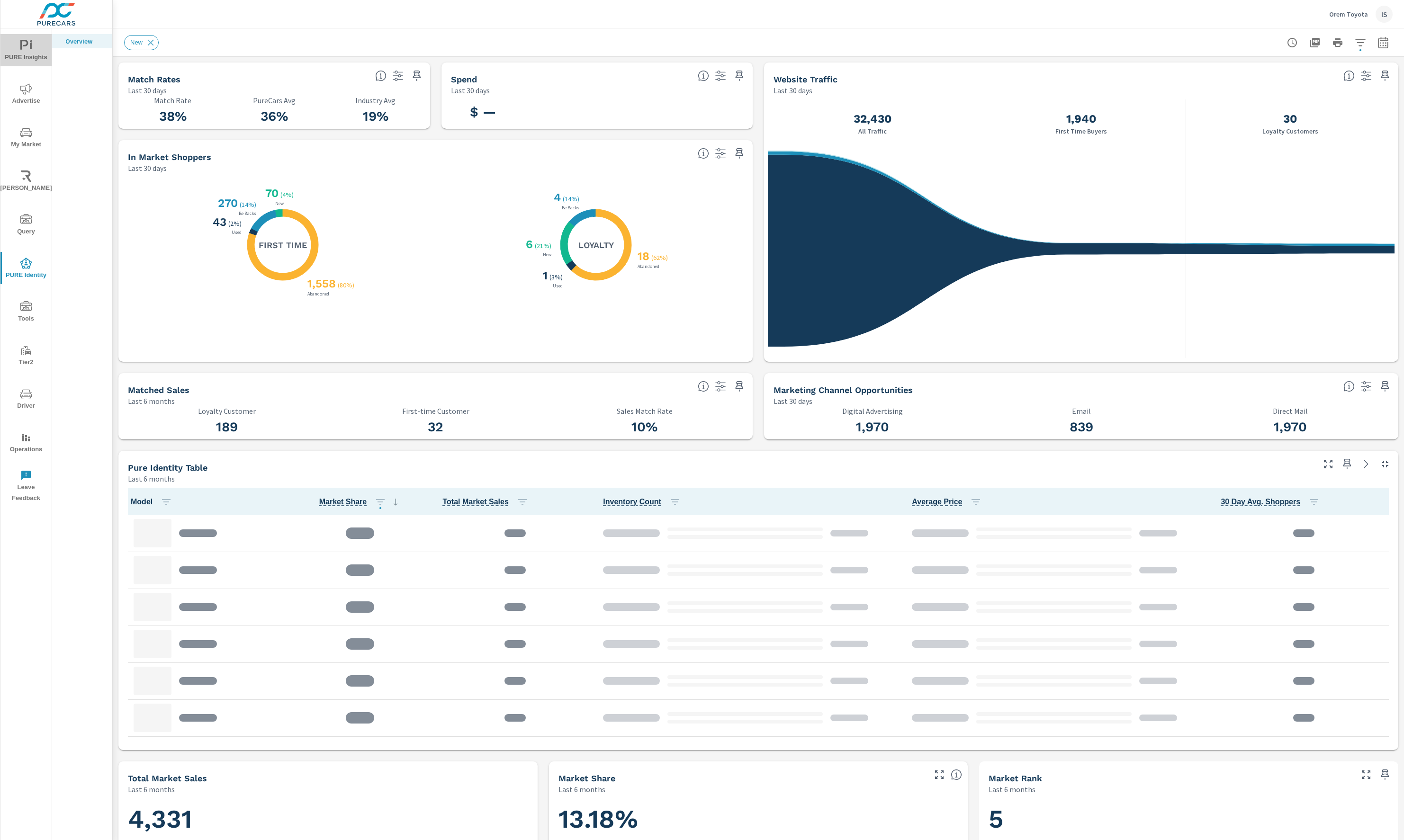
click at [24, 52] on span "PURE Insights" at bounding box center [26, 51] width 45 height 23
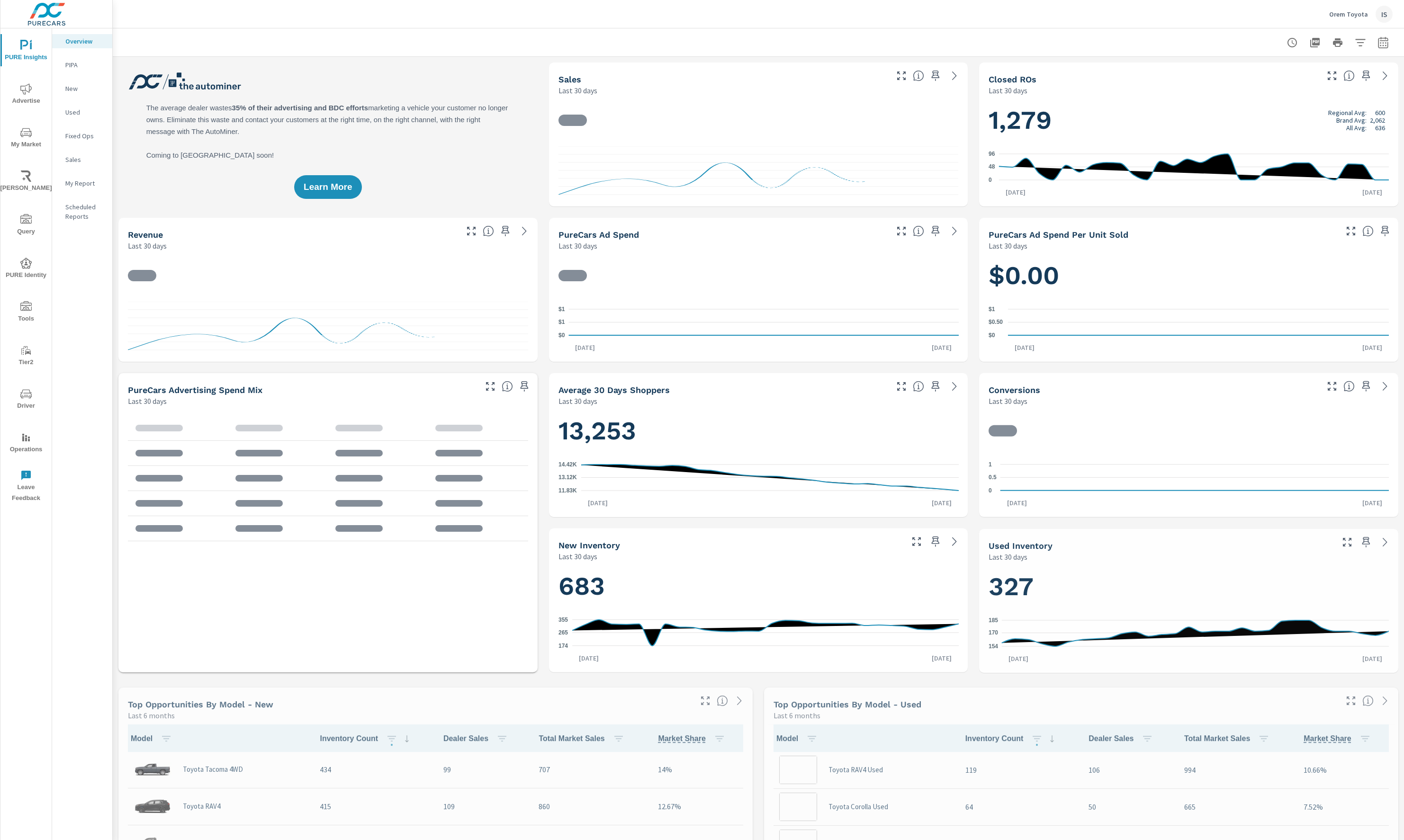
scroll to position [1, 0]
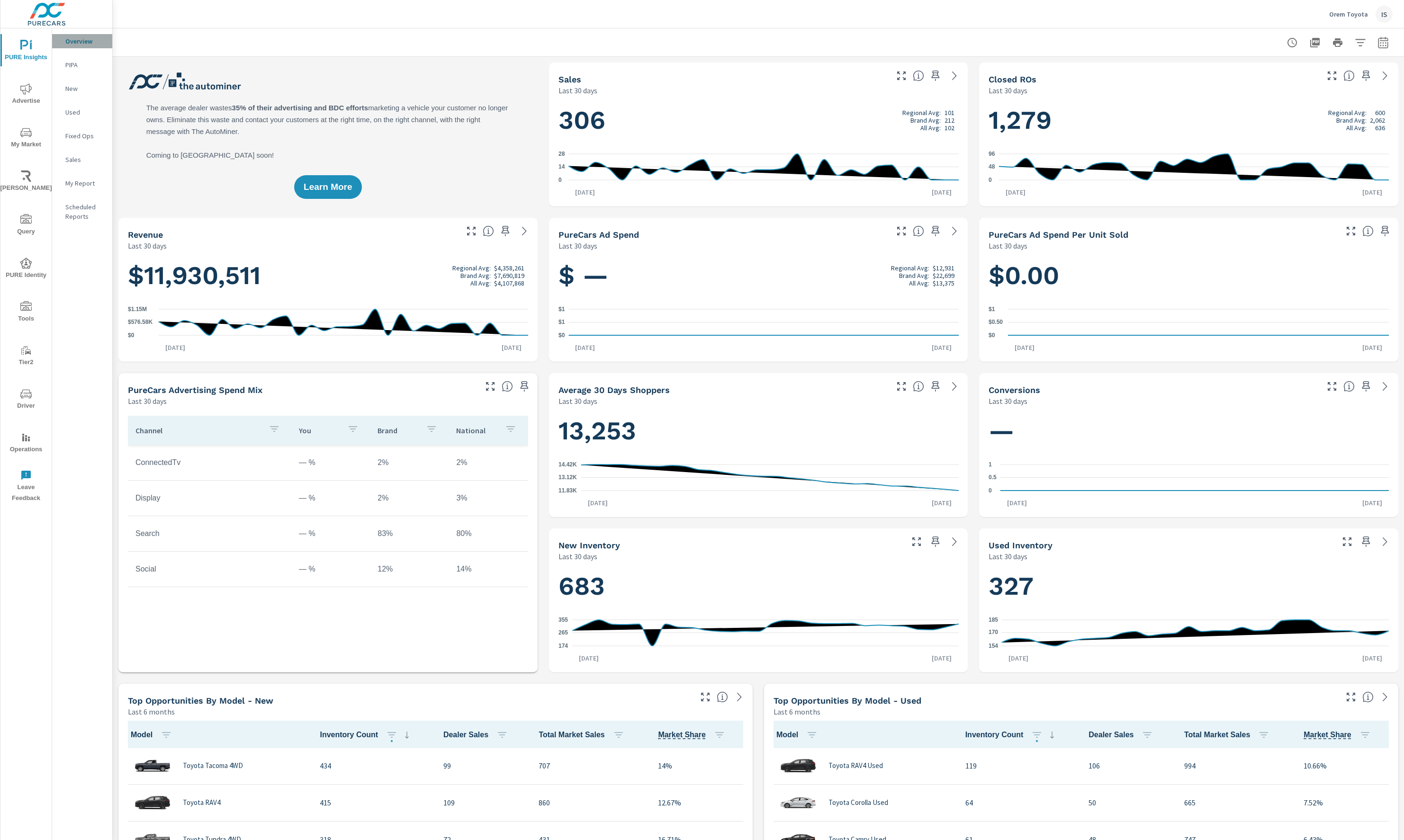
click at [81, 48] on div "Overview" at bounding box center [82, 41] width 60 height 14
click at [21, 92] on span "Advertise" at bounding box center [26, 95] width 45 height 23
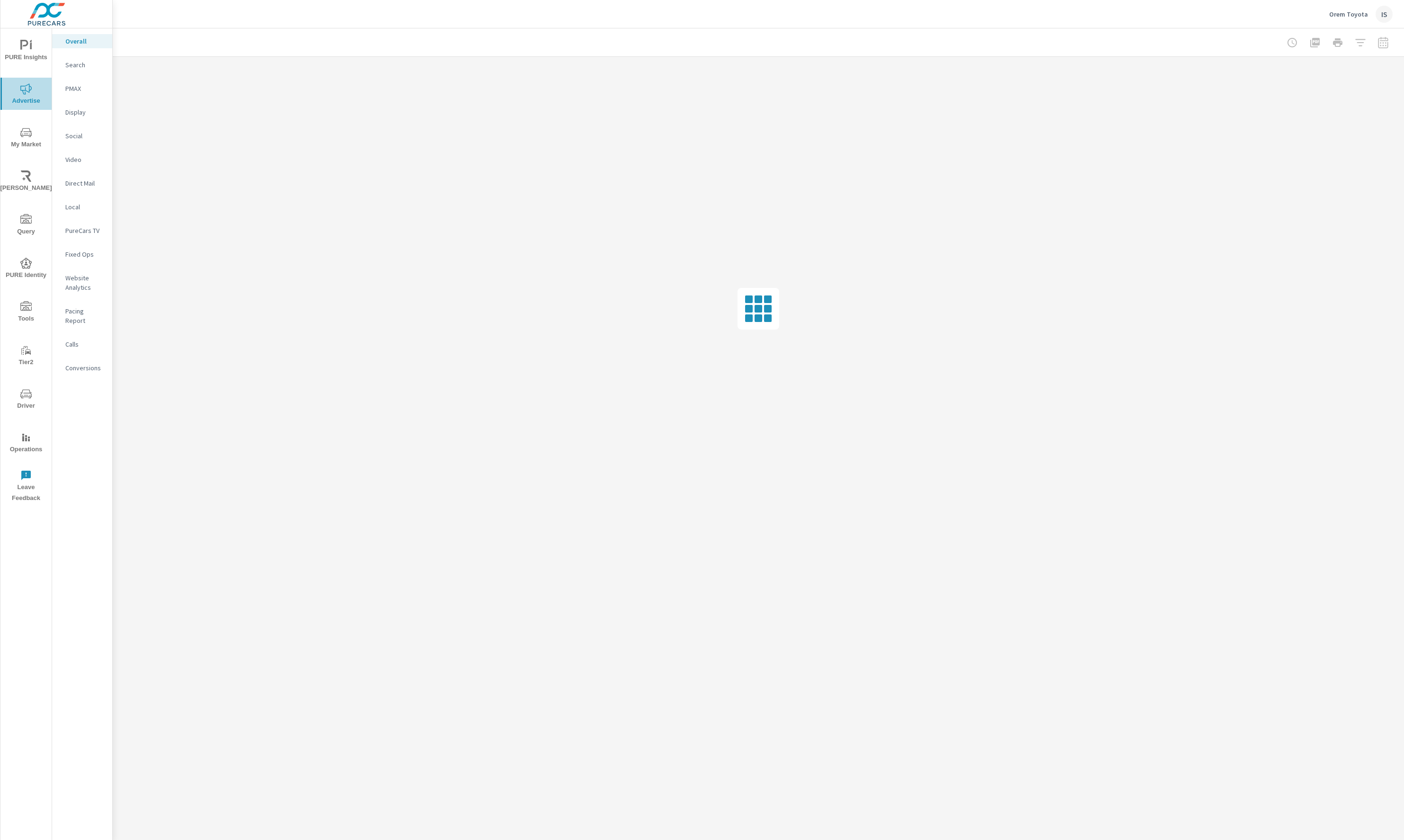
click at [41, 89] on span "Advertise" at bounding box center [26, 95] width 45 height 23
click at [35, 44] on span "PURE Insights" at bounding box center [26, 51] width 45 height 23
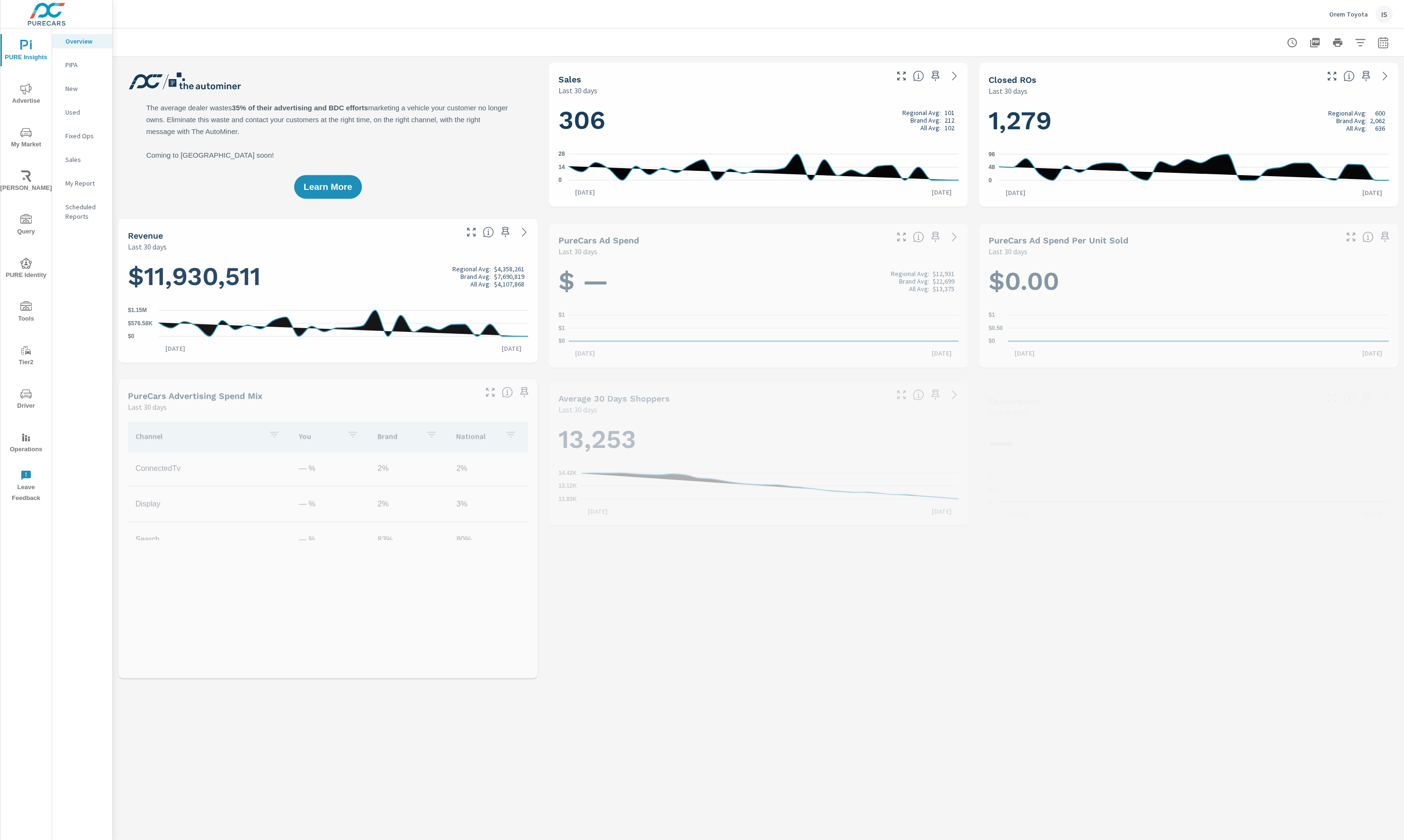
scroll to position [1, 0]
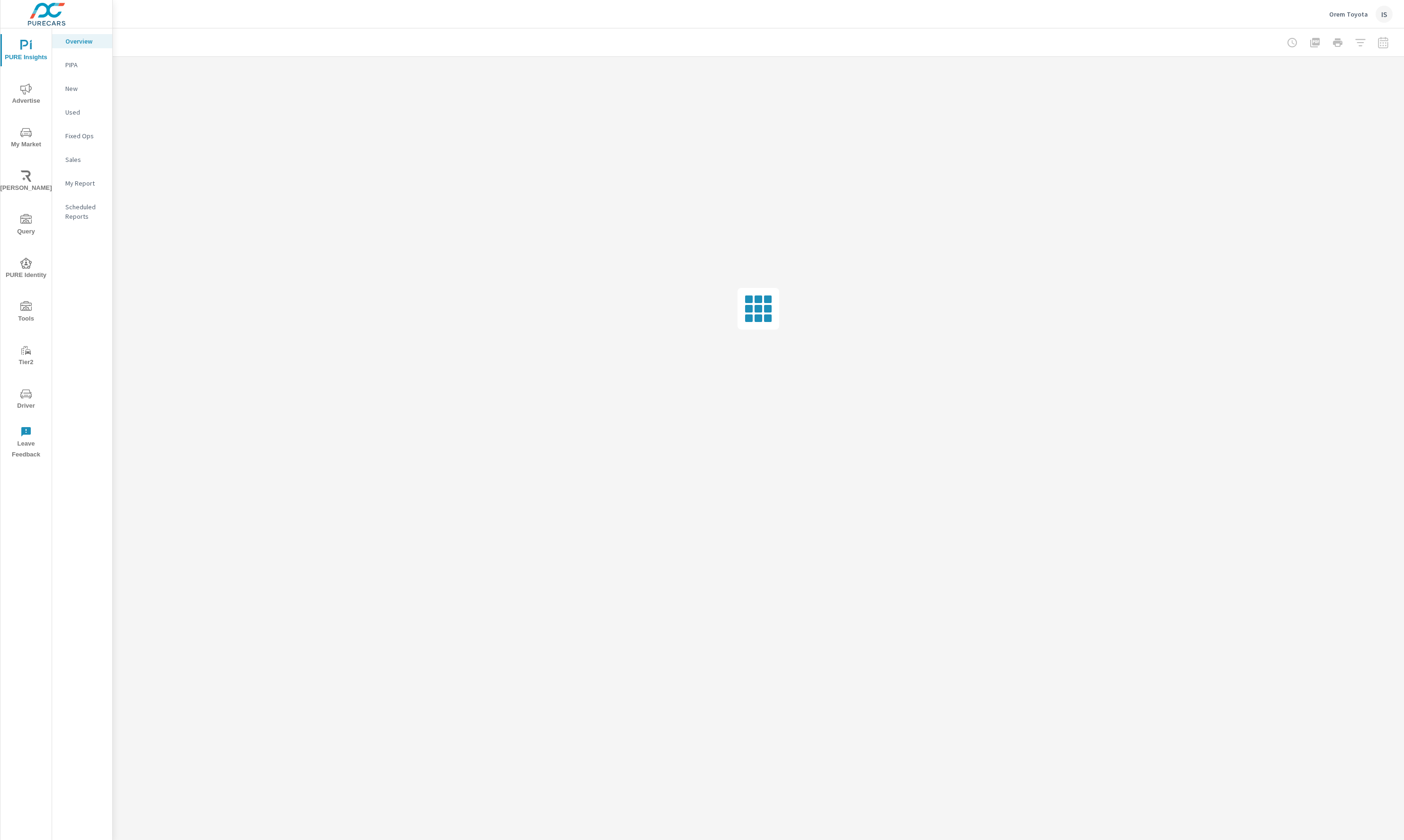
click at [1354, 15] on p "Orem Toyota" at bounding box center [1348, 14] width 39 height 9
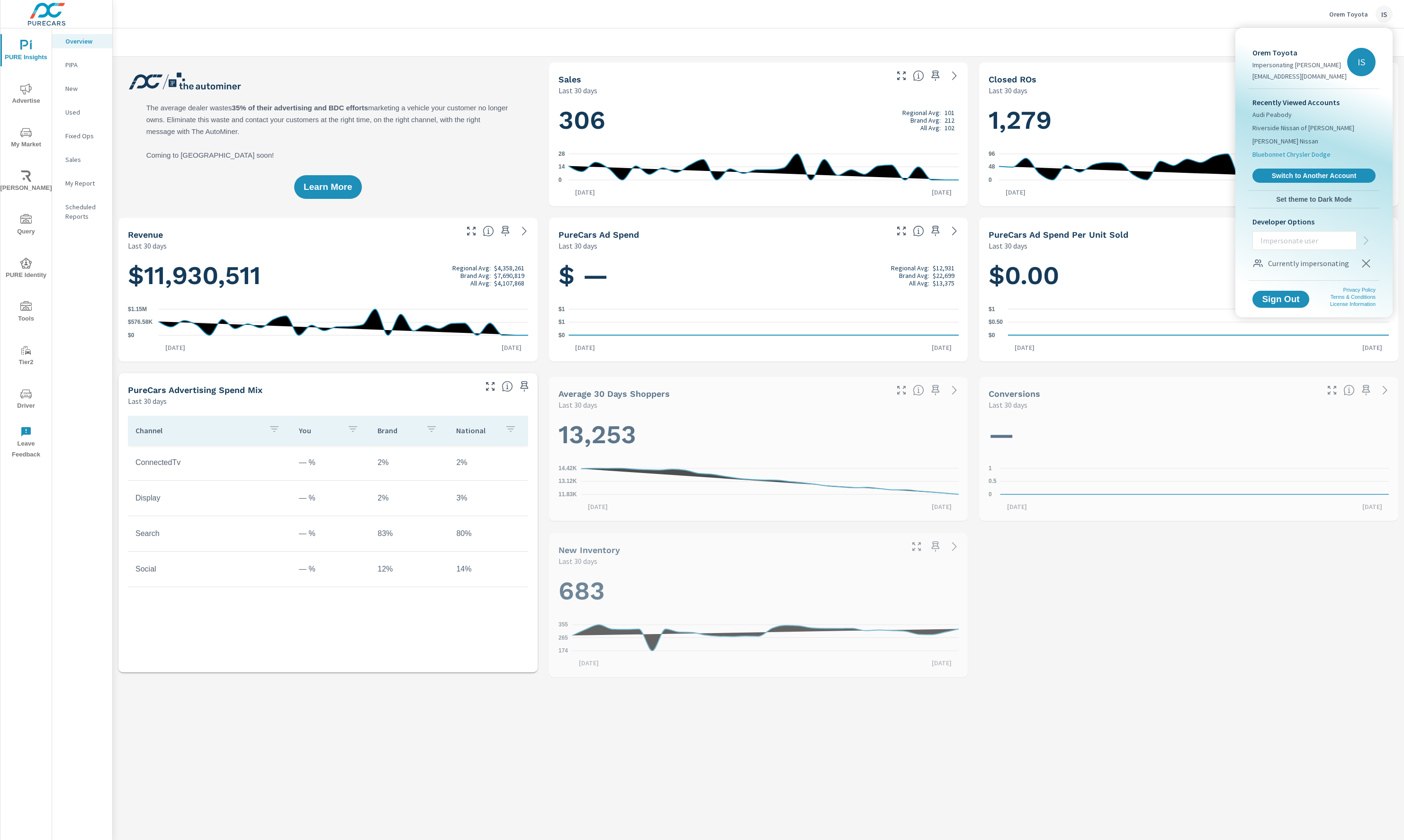
scroll to position [1, 0]
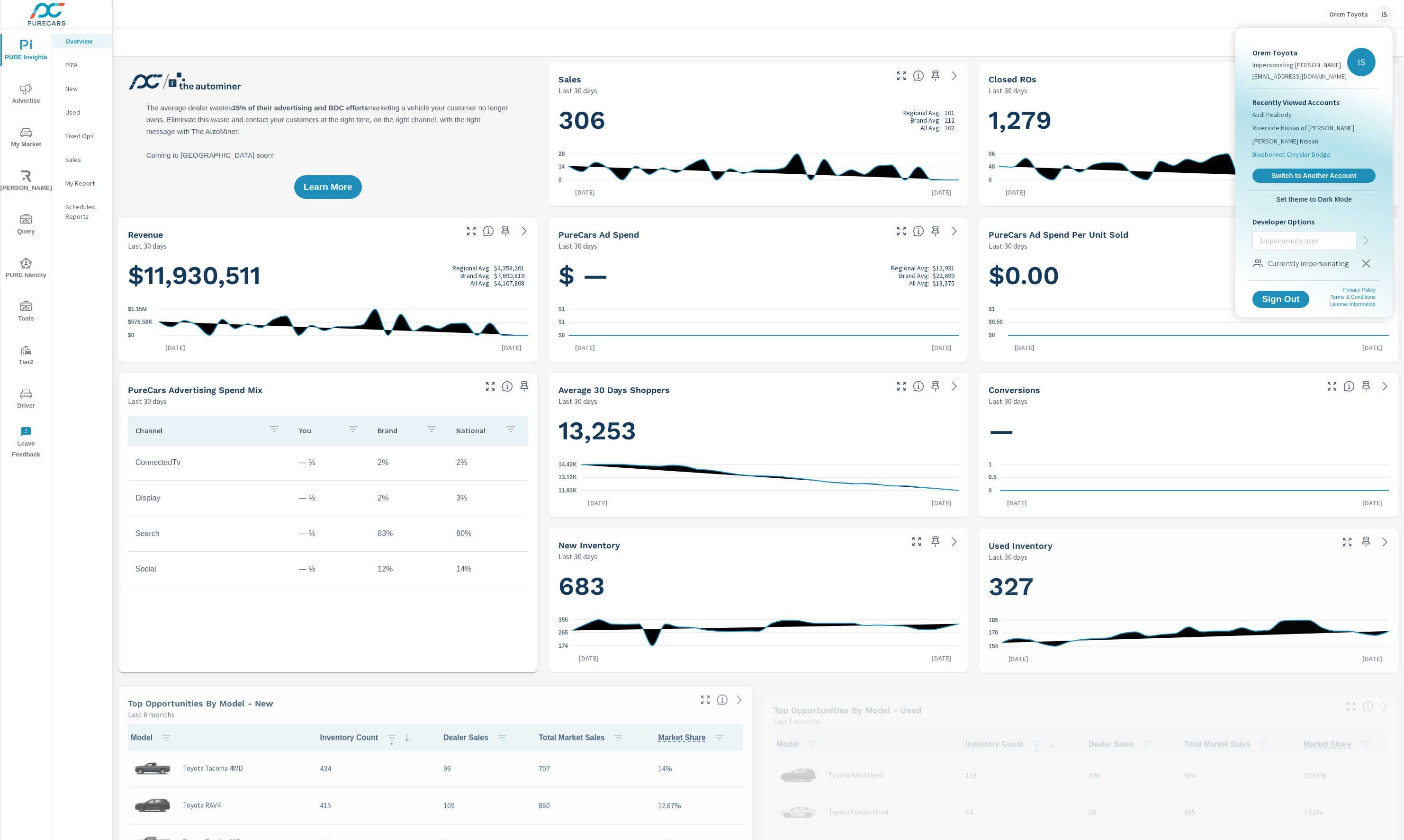
click at [1300, 151] on span "Bluebonnet Chrysler Dodge" at bounding box center [1291, 154] width 78 height 9
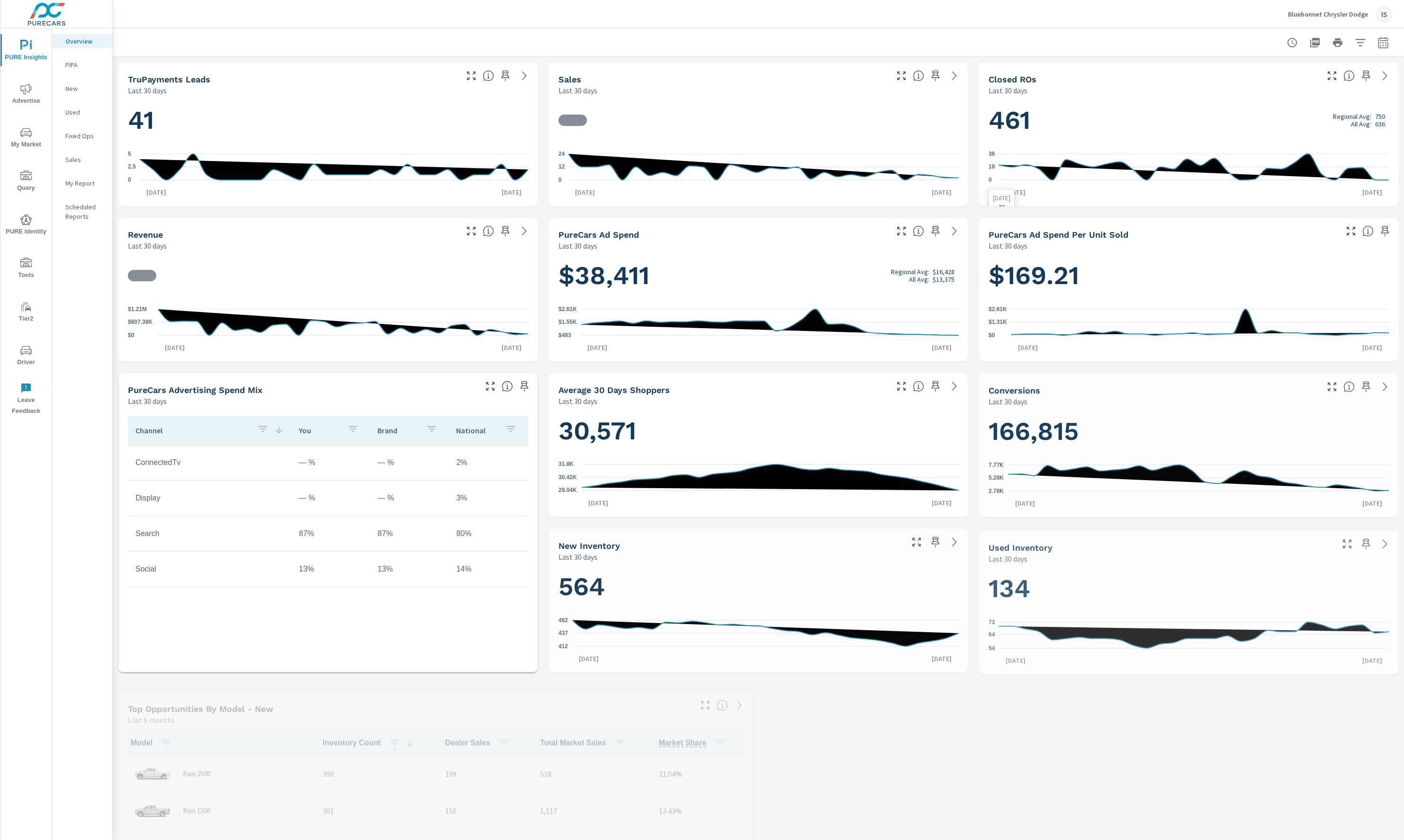
scroll to position [1, 0]
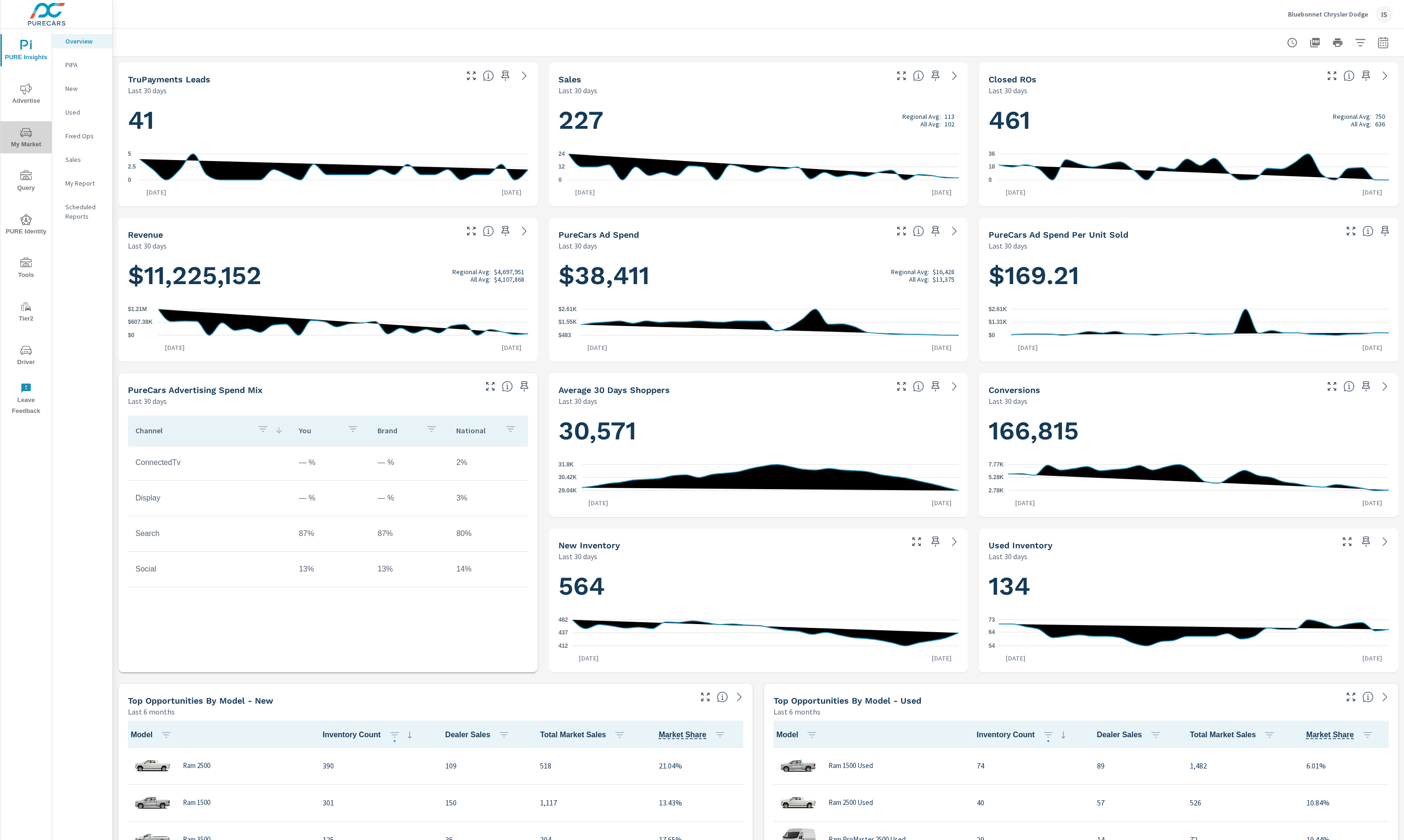
click at [34, 139] on span "My Market" at bounding box center [26, 138] width 45 height 23
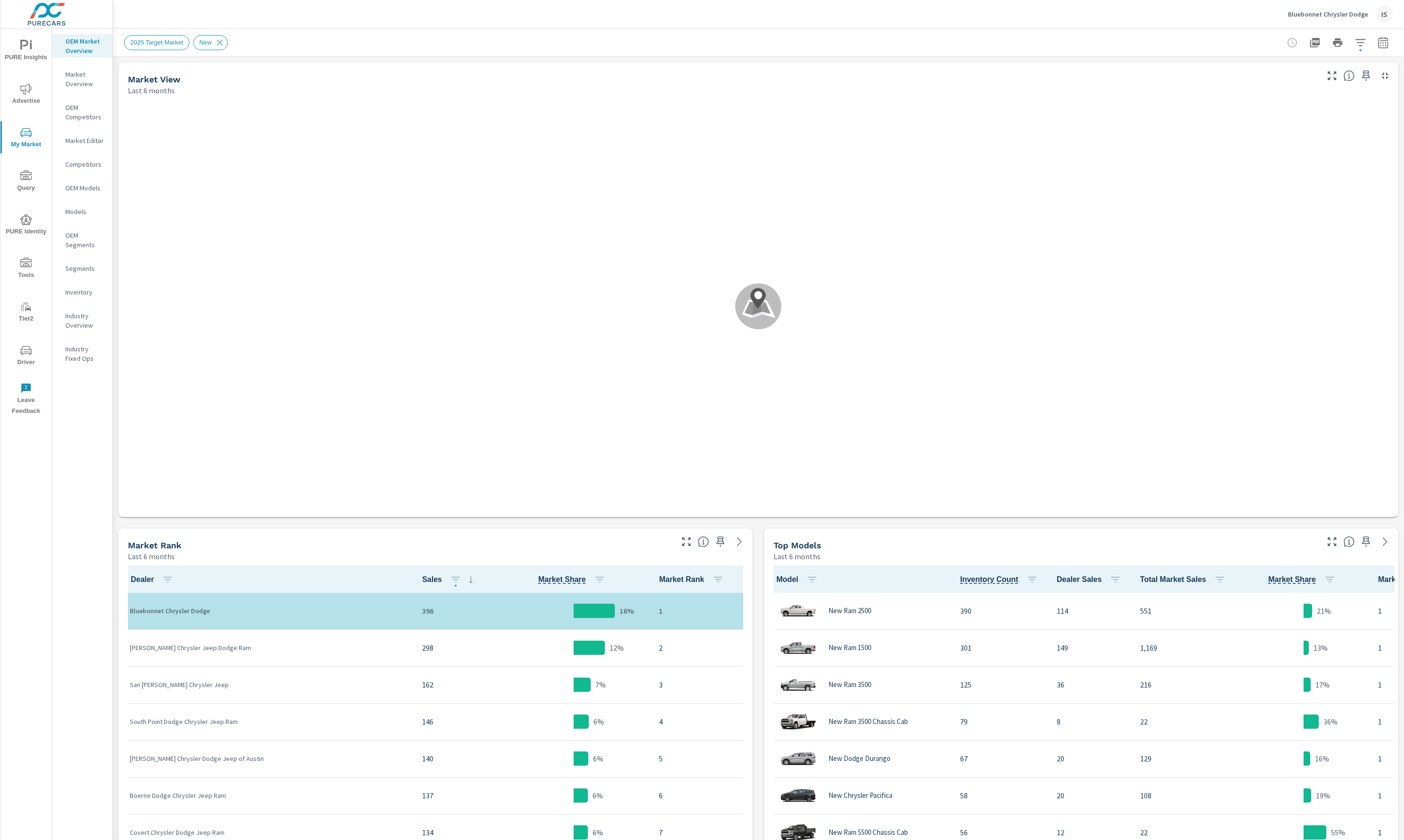
scroll to position [1, 0]
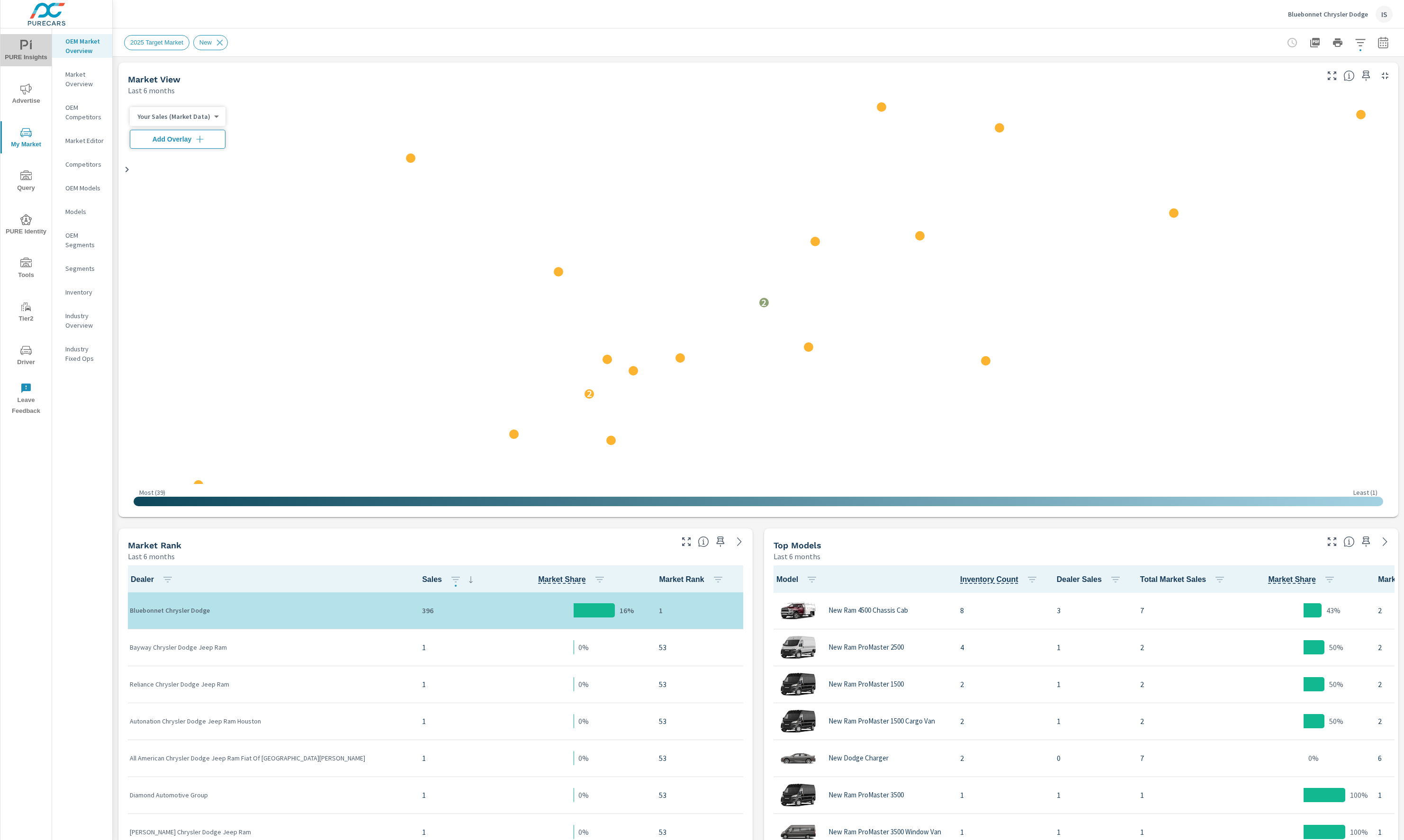
click at [34, 49] on span "PURE Insights" at bounding box center [26, 51] width 45 height 23
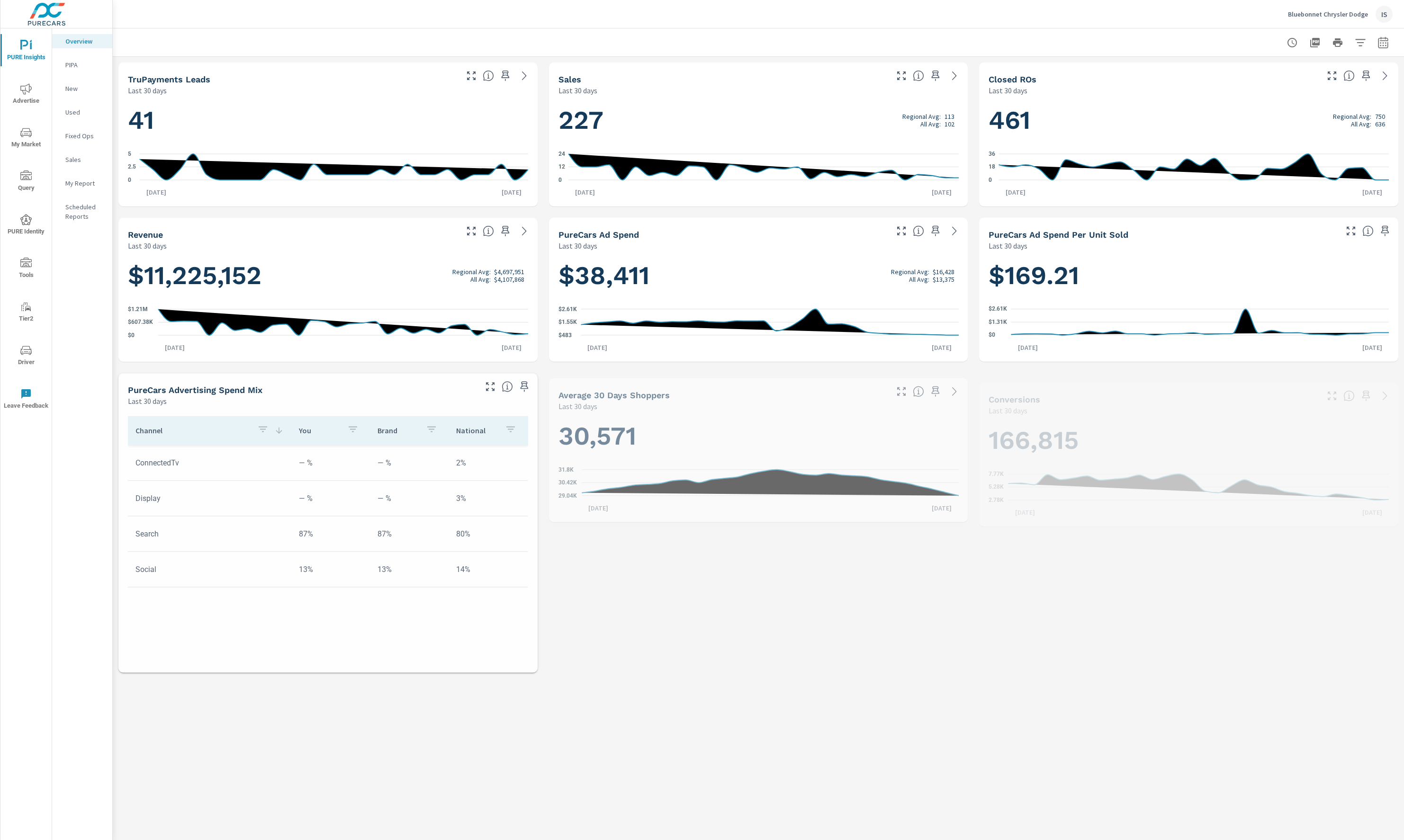
scroll to position [1, 0]
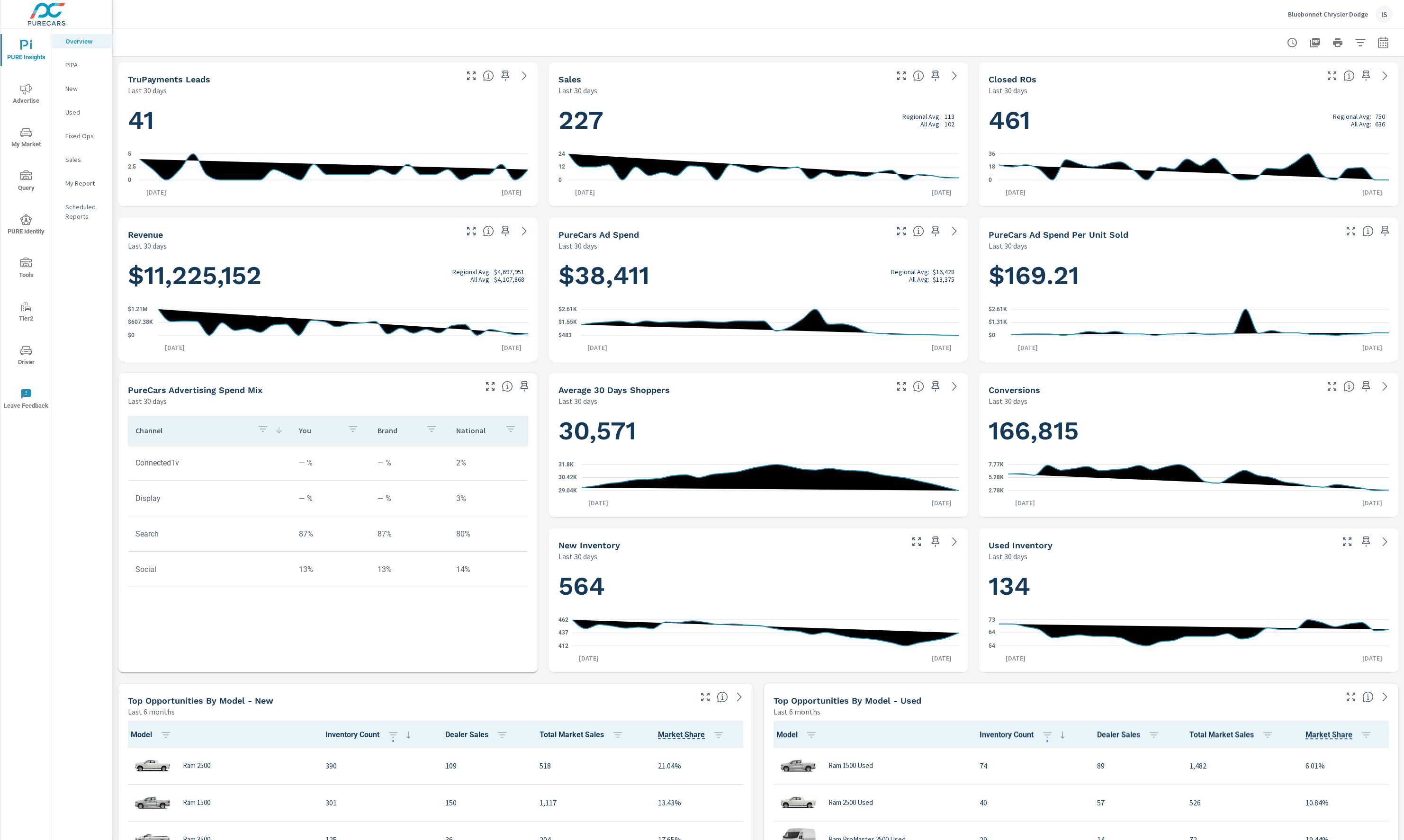
click at [978, 38] on div at bounding box center [758, 42] width 1268 height 28
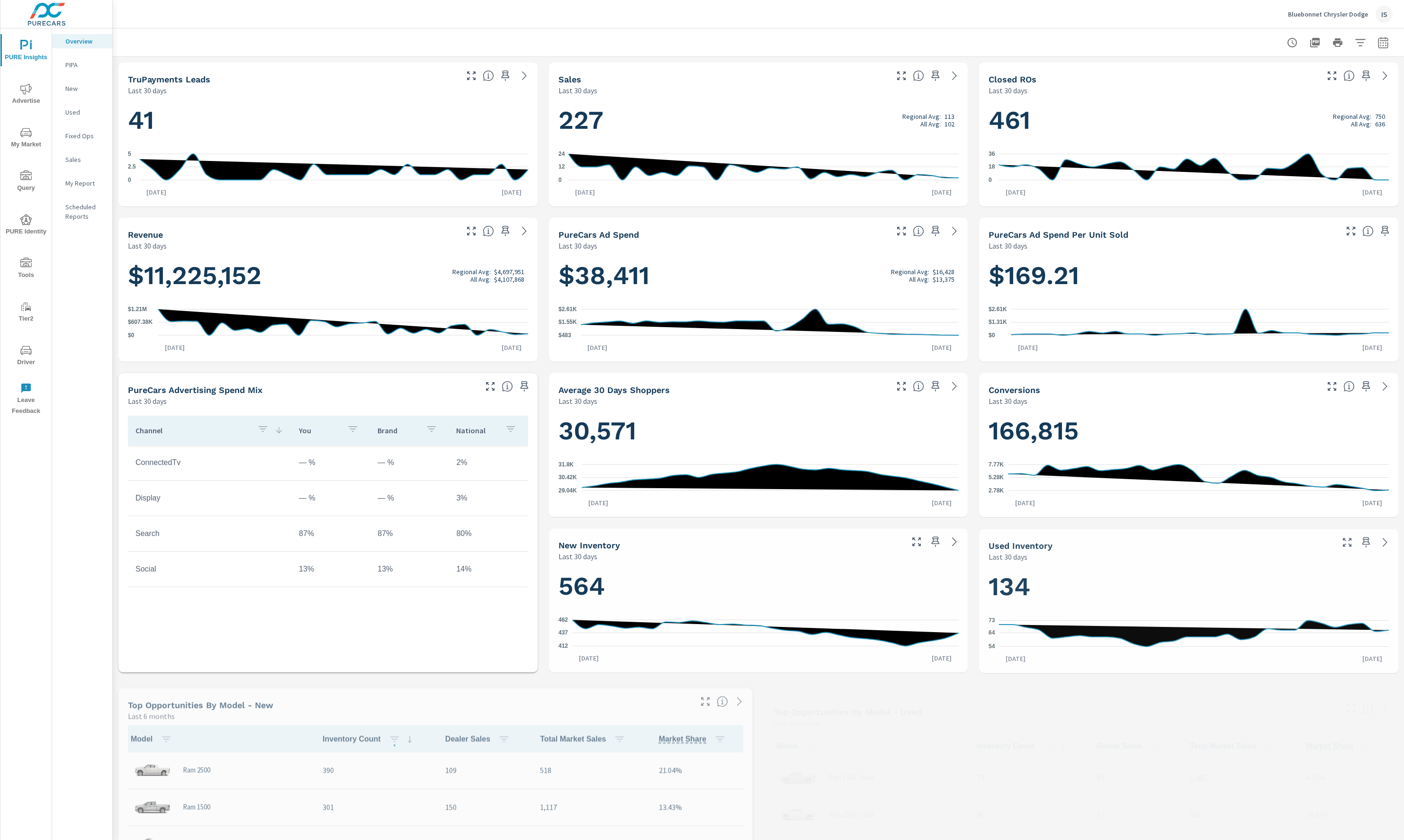
scroll to position [1, 0]
